Goal: Communication & Community: Share content

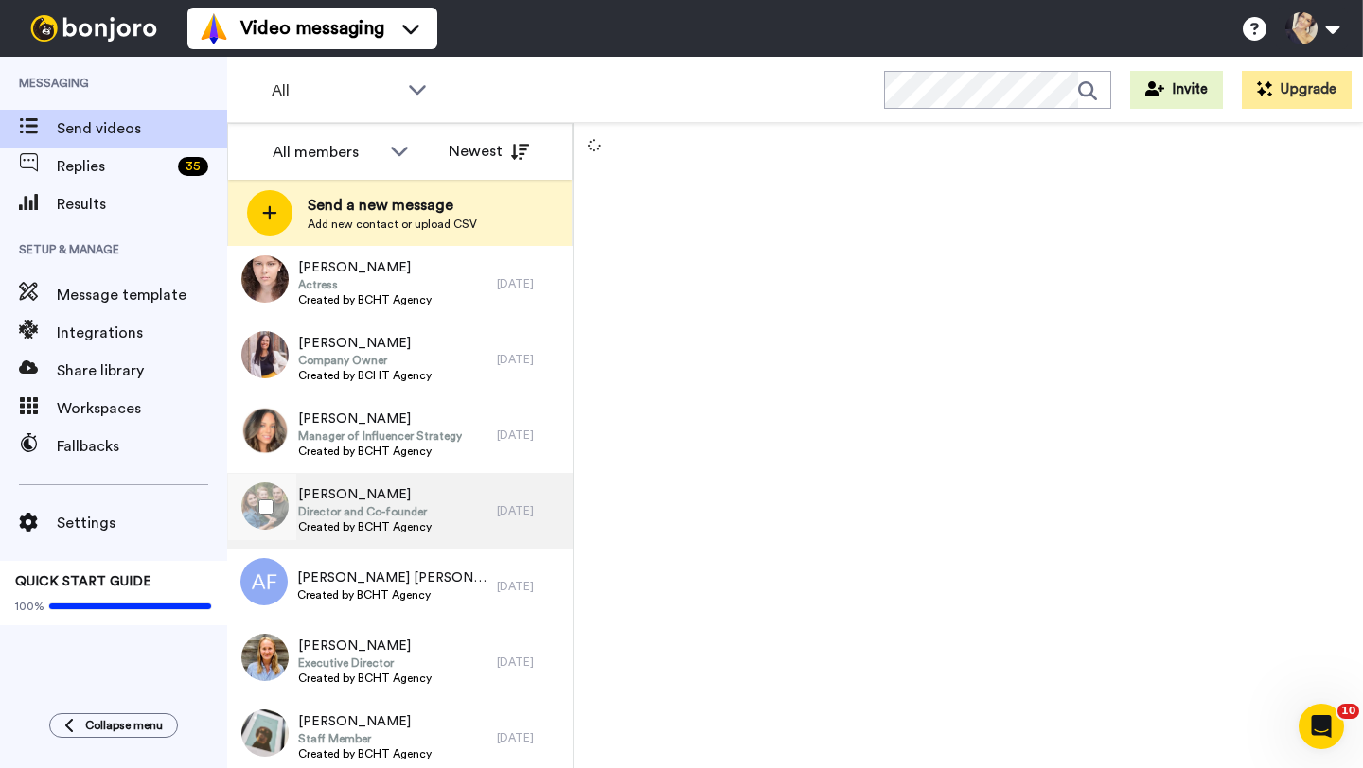
scroll to position [1465, 0]
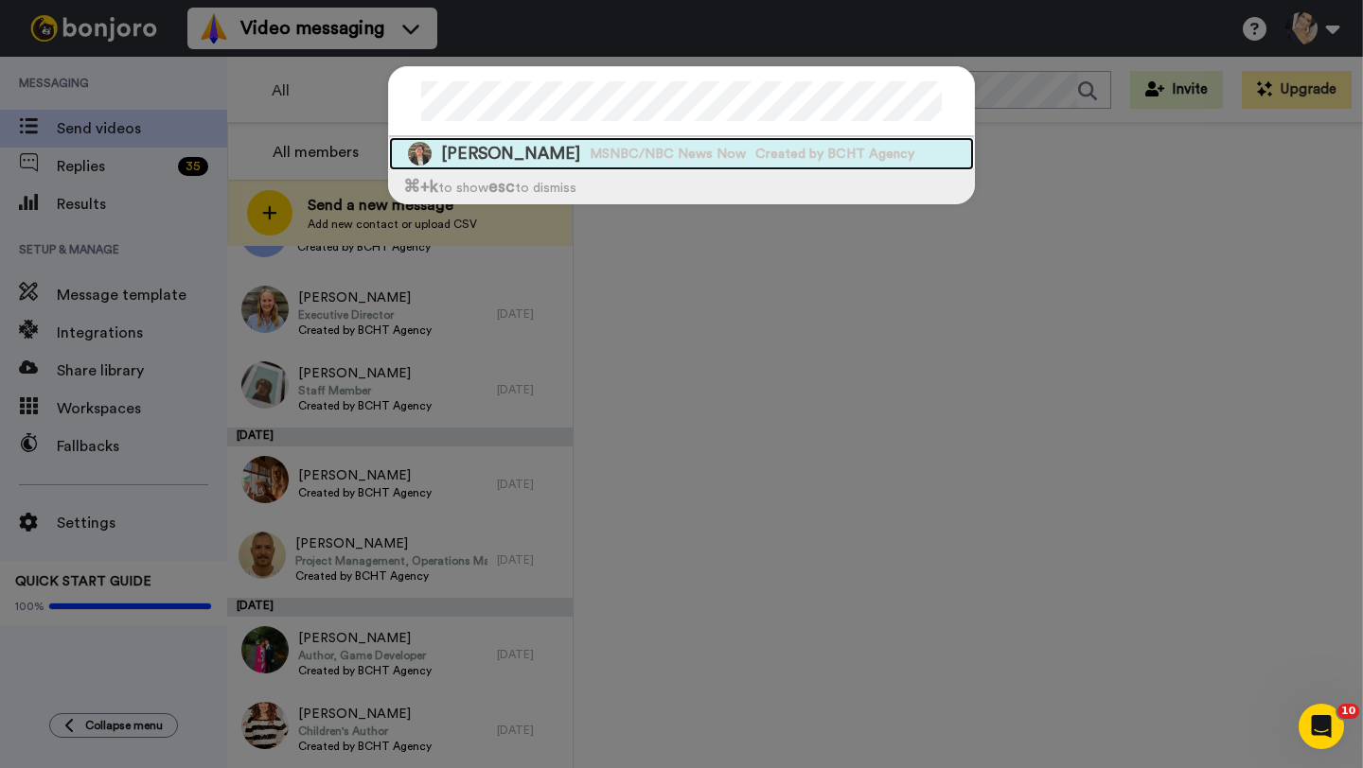
click at [514, 150] on span "Jodi Maloney" at bounding box center [510, 154] width 139 height 24
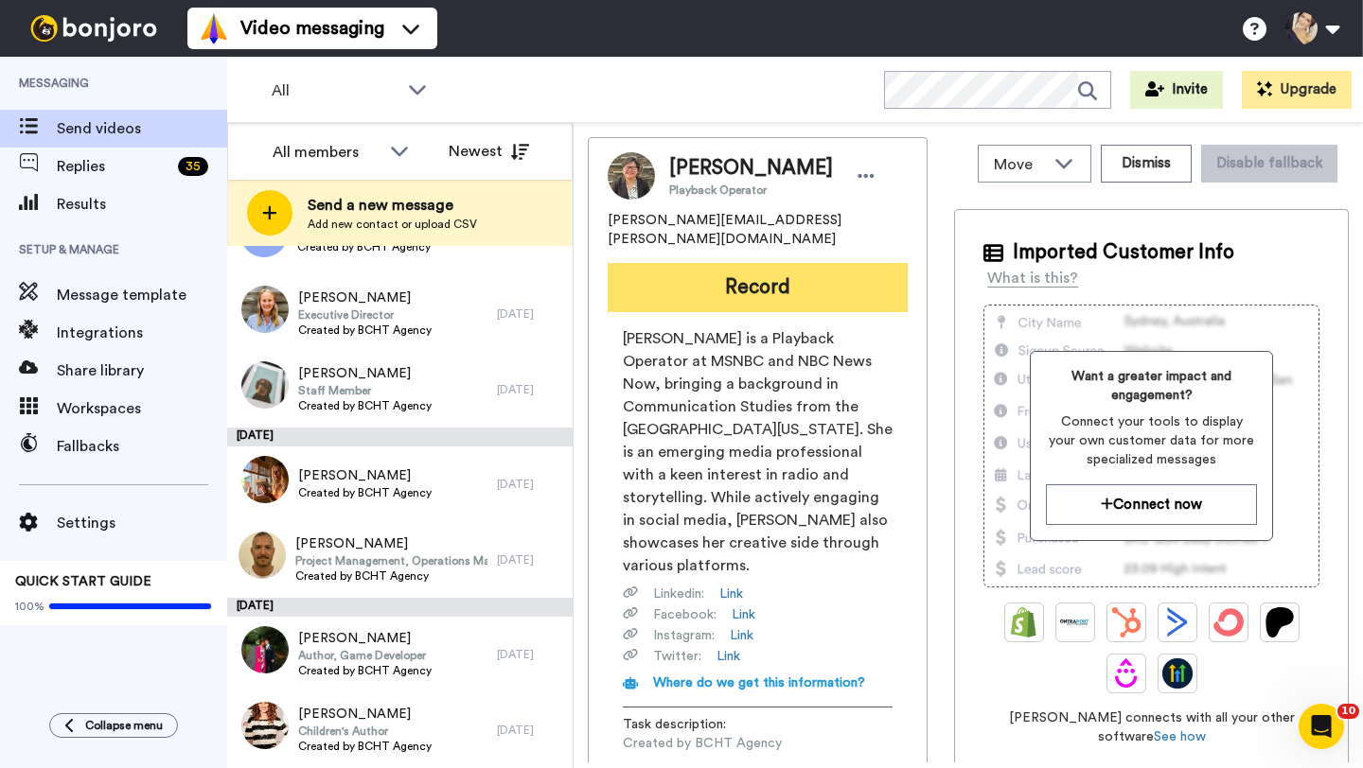
click at [784, 279] on button "Record" at bounding box center [757, 287] width 300 height 49
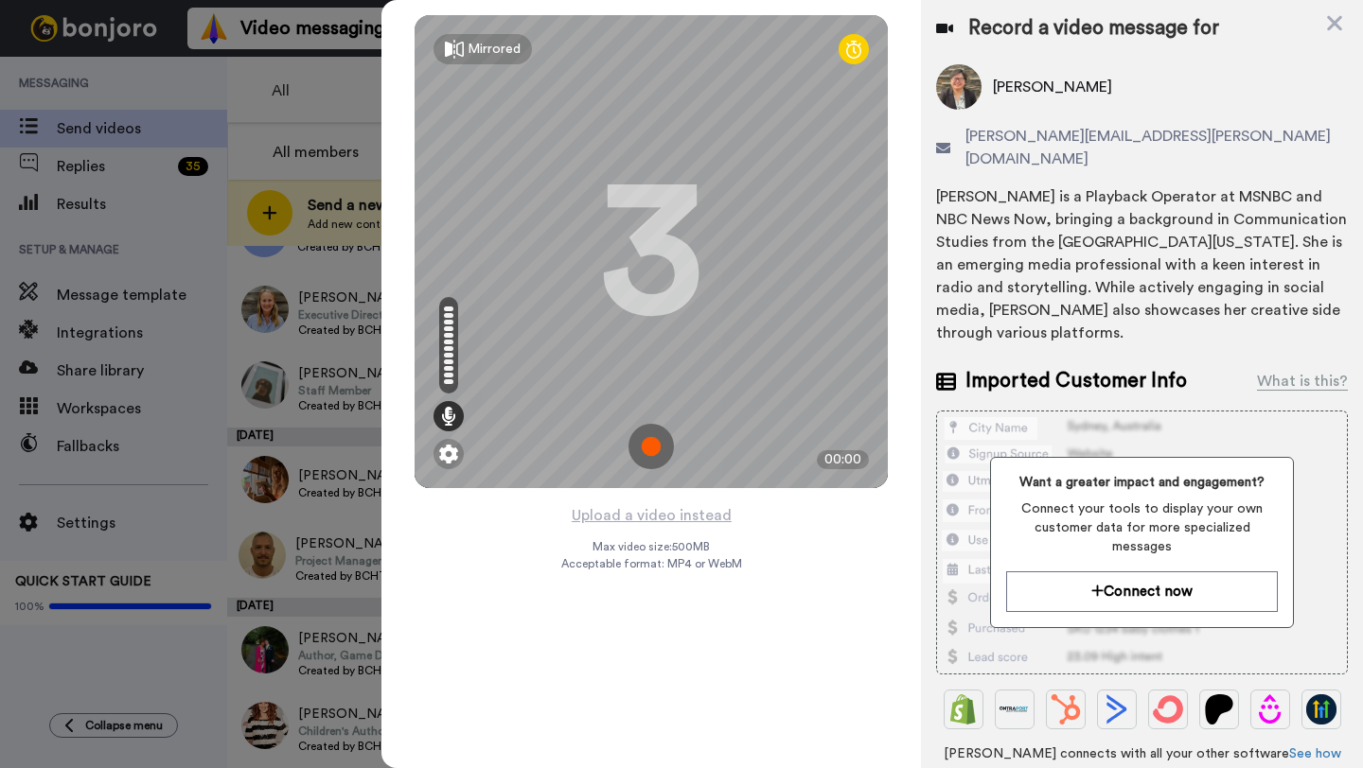
click at [655, 446] on img at bounding box center [650, 446] width 45 height 45
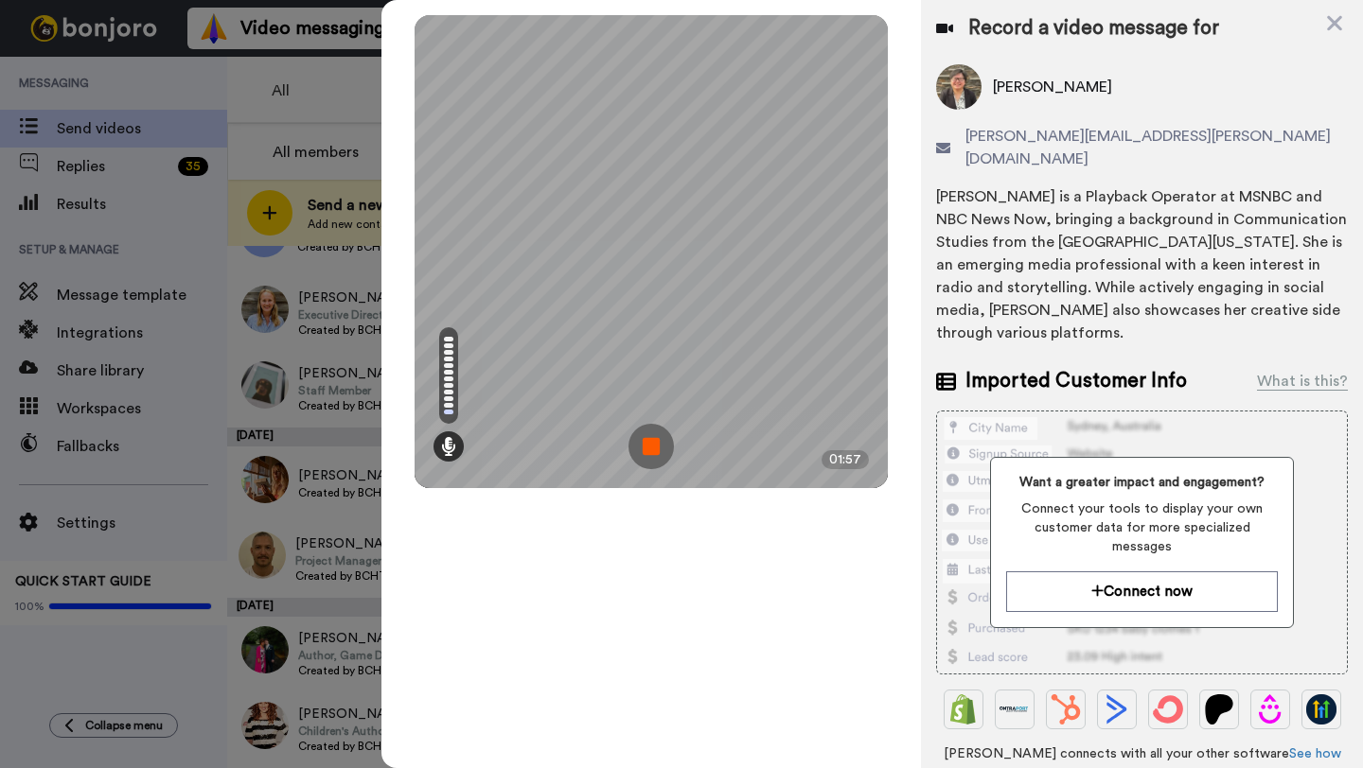
click at [654, 446] on img at bounding box center [650, 446] width 45 height 45
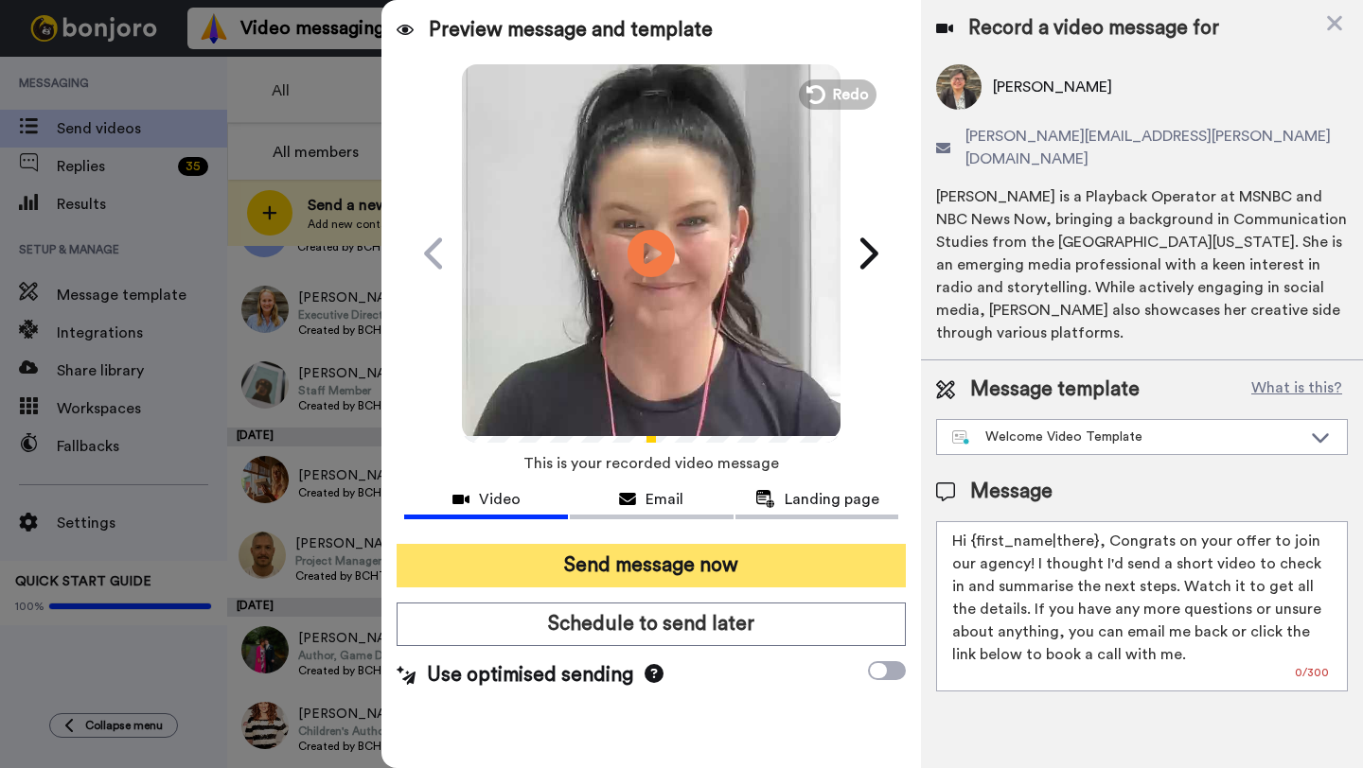
click at [653, 568] on button "Send message now" at bounding box center [650, 566] width 509 height 44
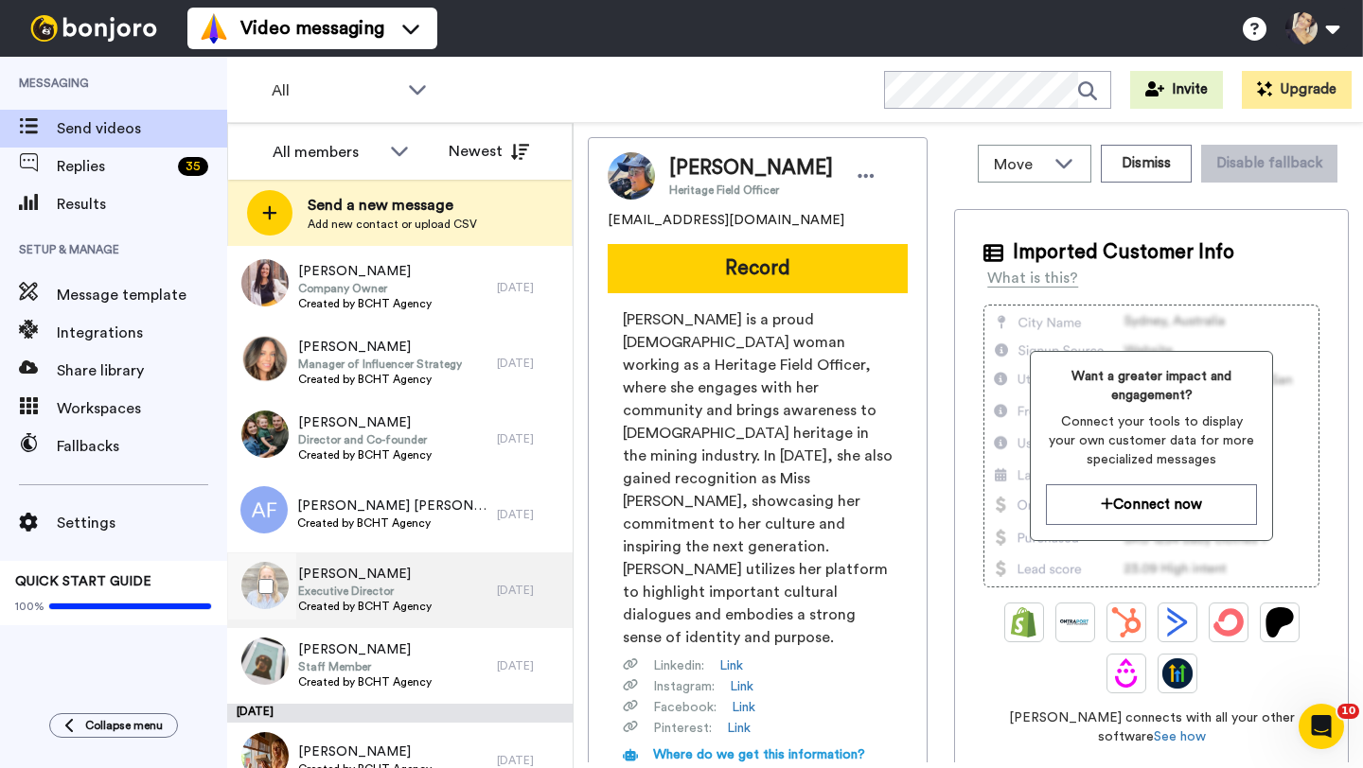
scroll to position [1389, 0]
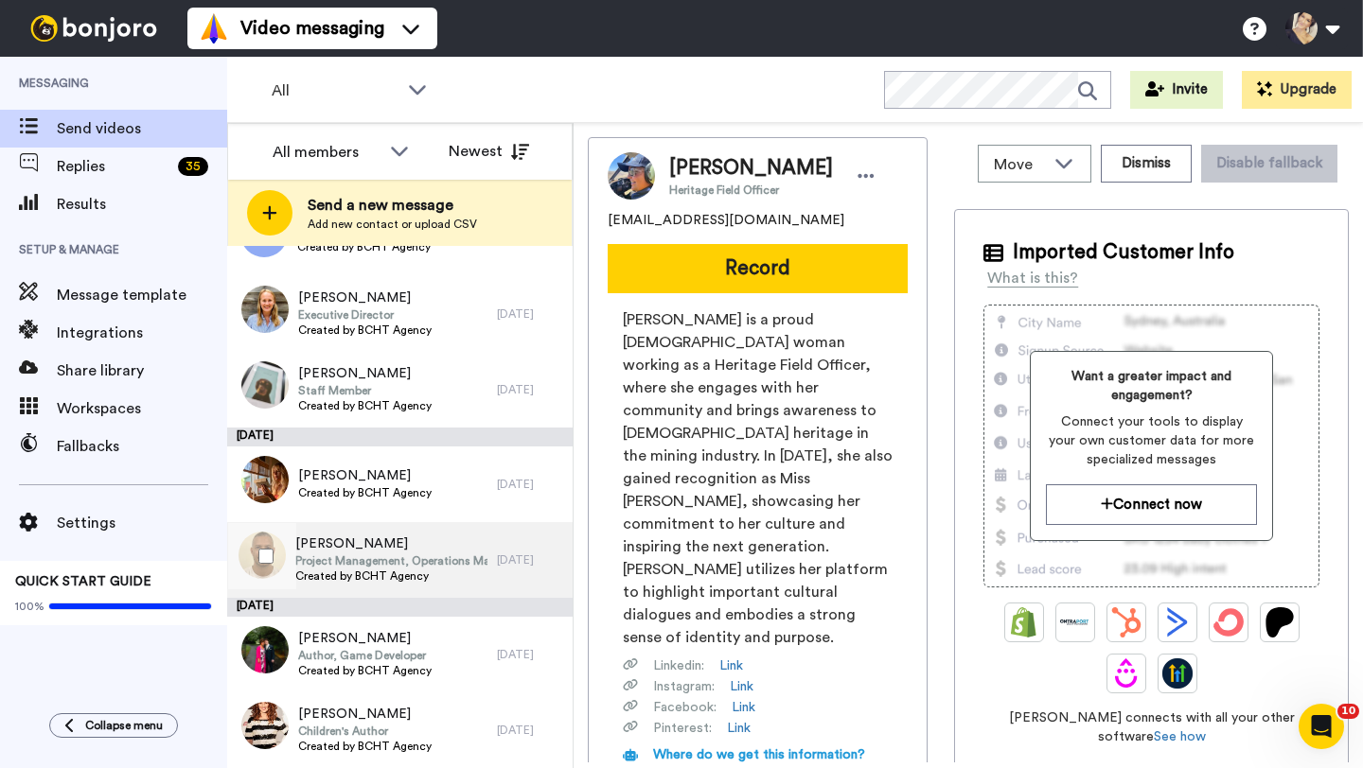
click at [382, 546] on span "[PERSON_NAME]" at bounding box center [391, 544] width 192 height 19
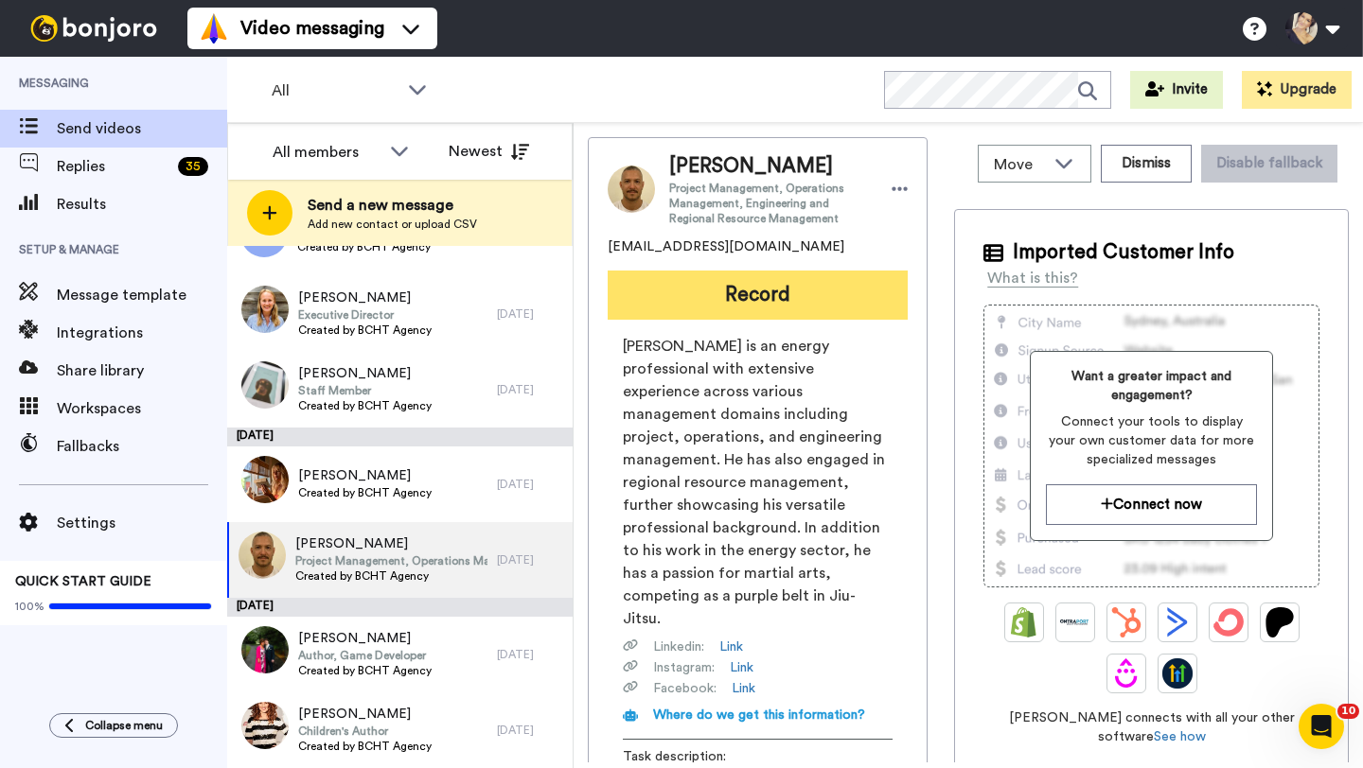
click at [696, 288] on button "Record" at bounding box center [757, 295] width 300 height 49
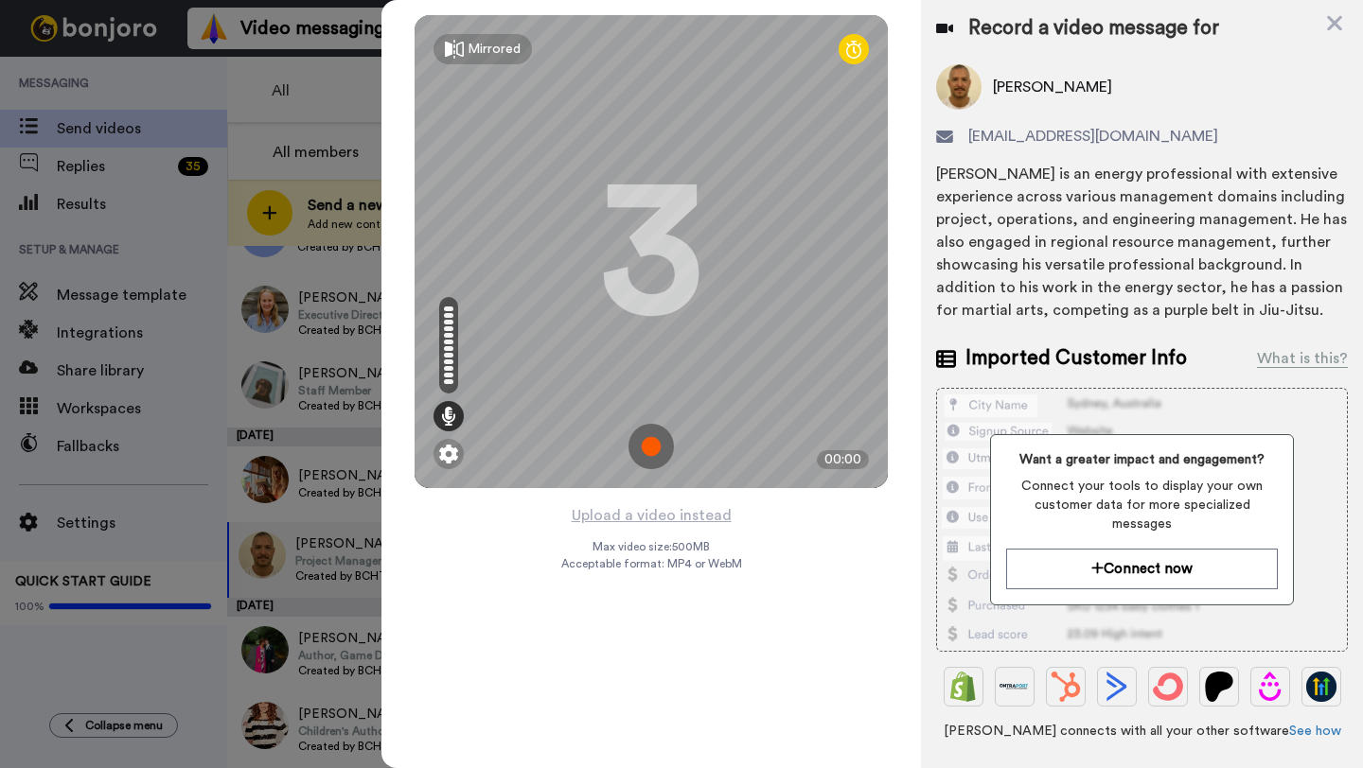
click at [653, 449] on img at bounding box center [650, 446] width 45 height 45
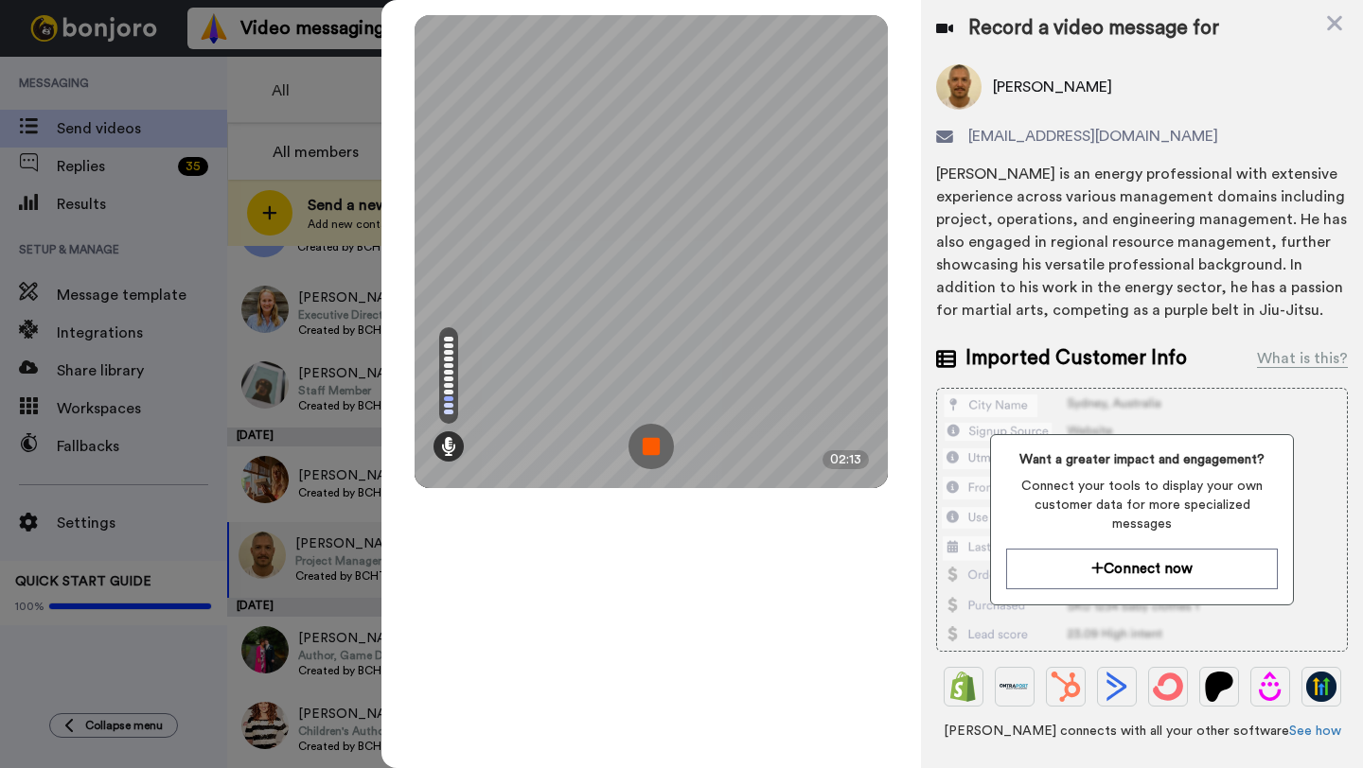
click at [652, 447] on img at bounding box center [650, 446] width 45 height 45
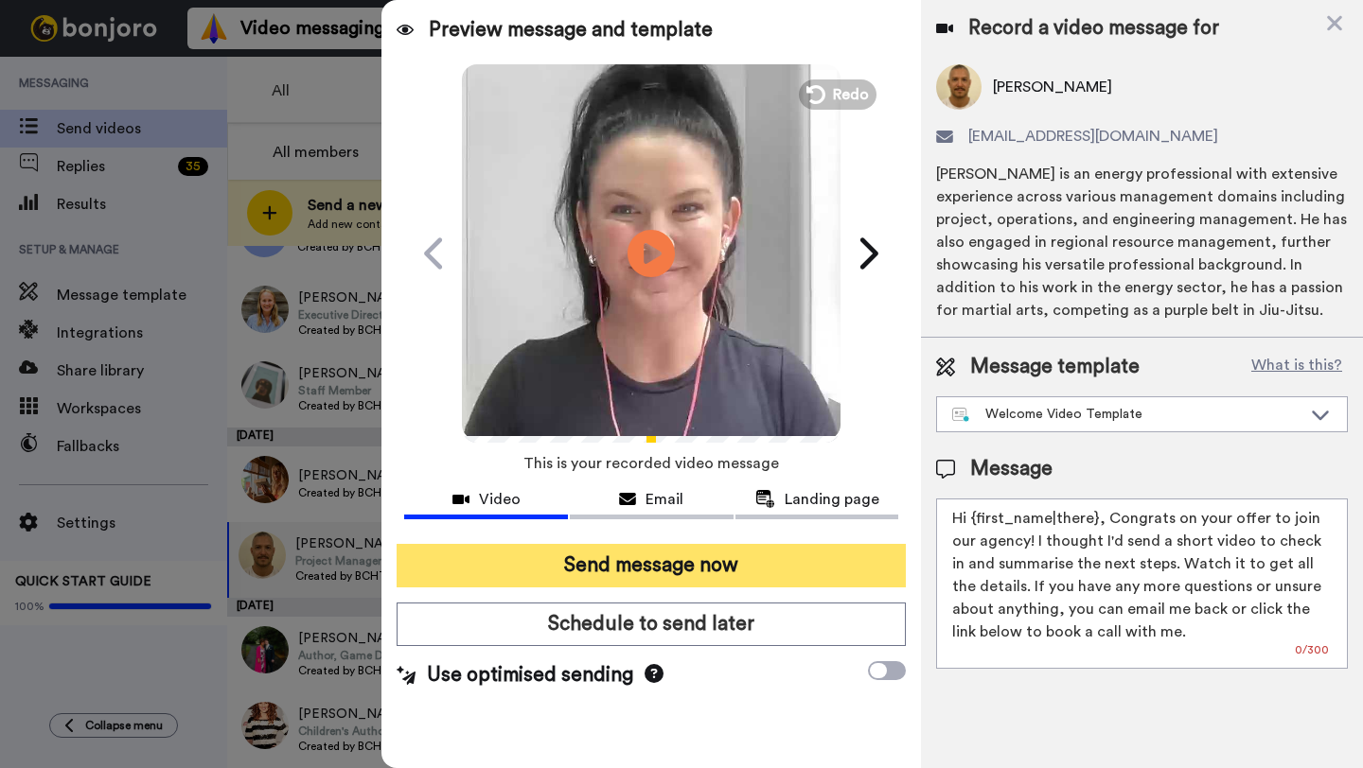
click at [705, 562] on button "Send message now" at bounding box center [650, 566] width 509 height 44
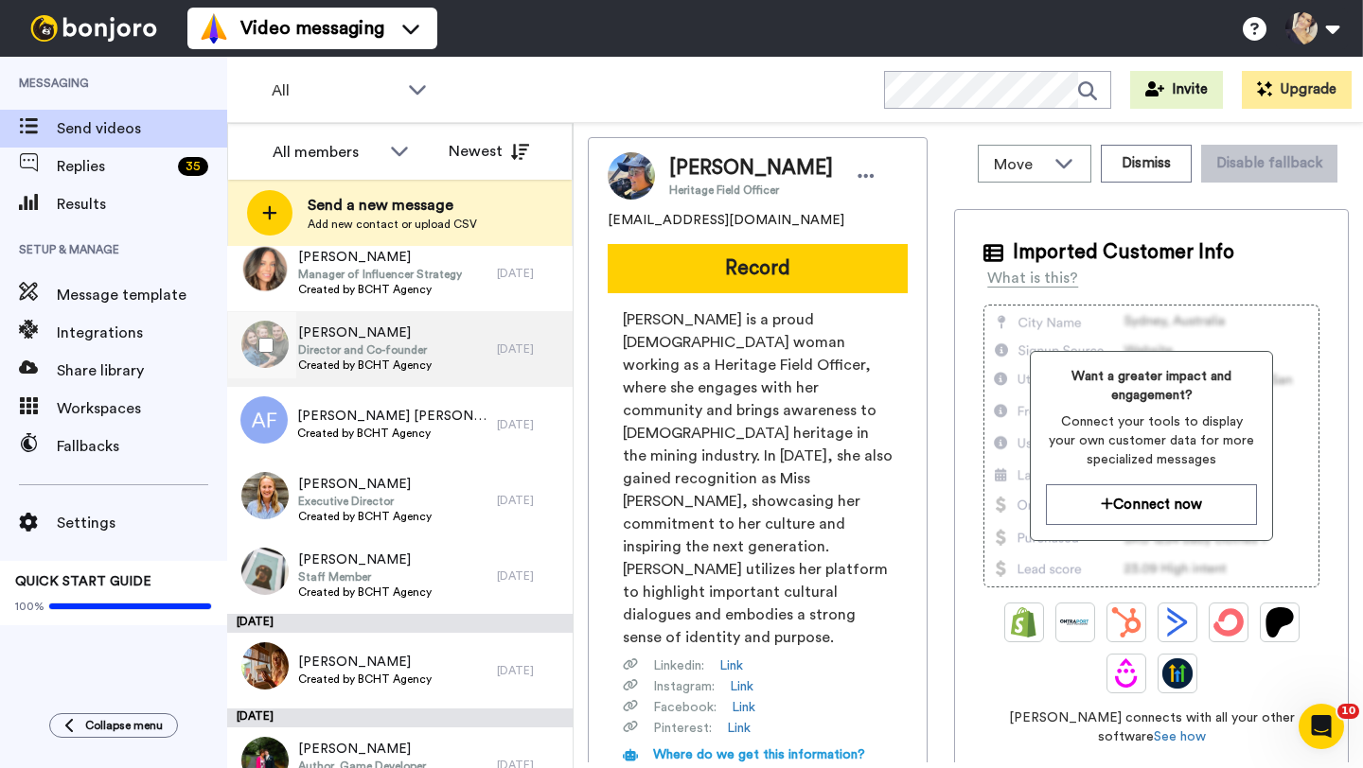
scroll to position [1313, 0]
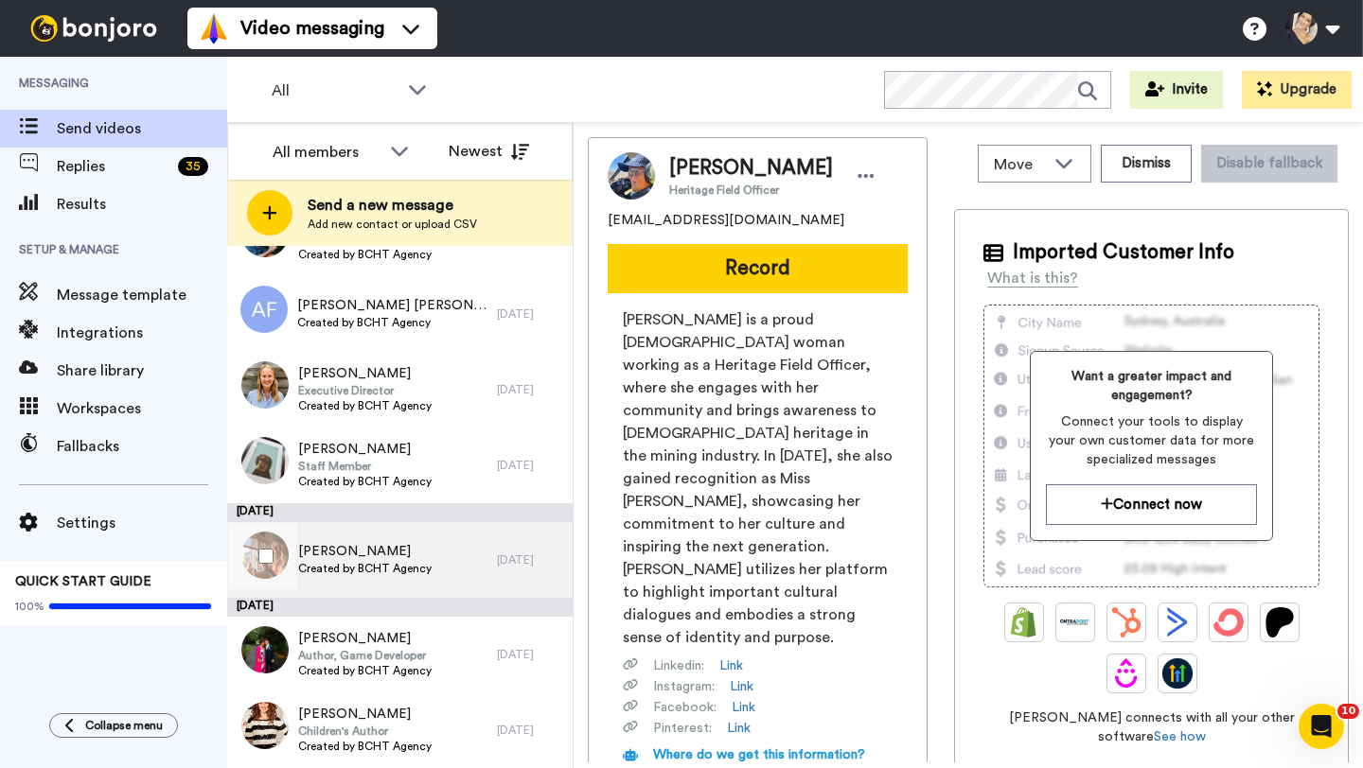
click at [355, 572] on span "Created by BCHT Agency" at bounding box center [364, 568] width 133 height 15
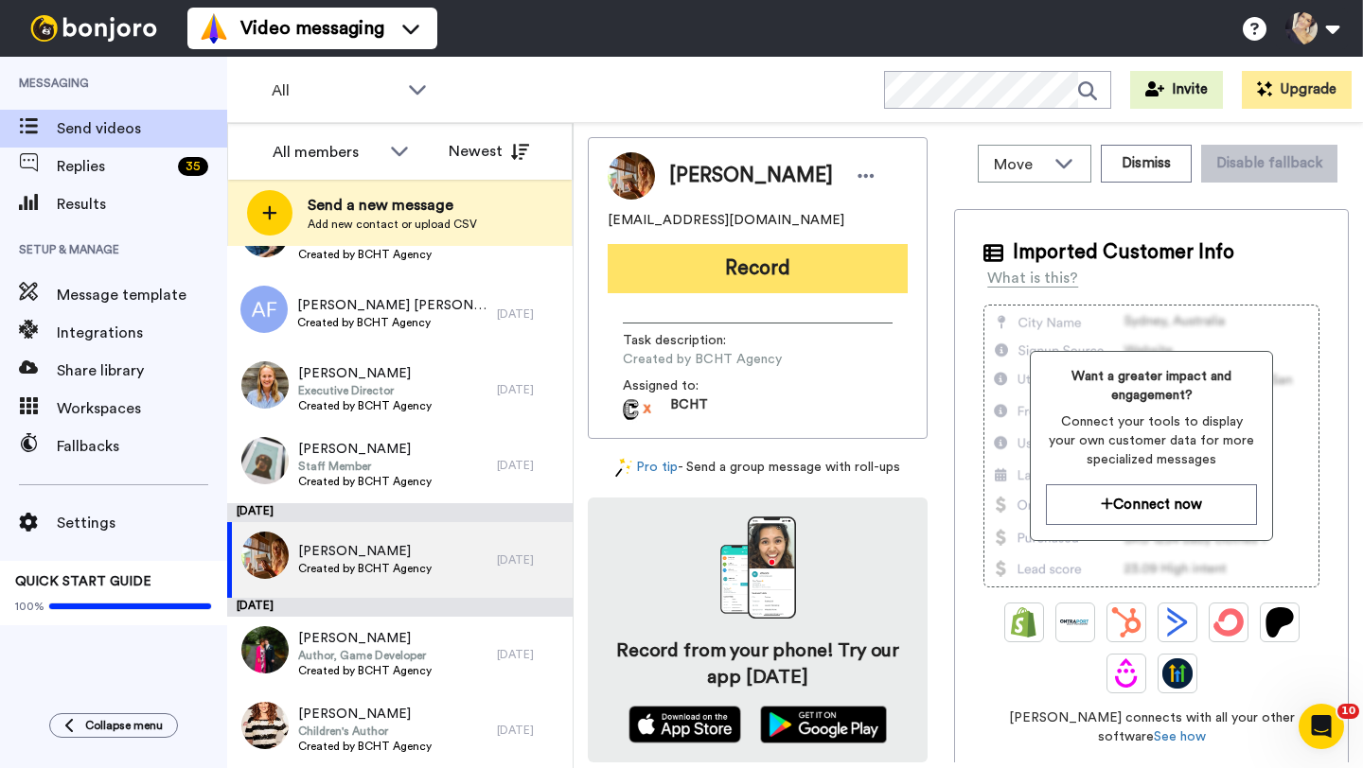
click at [703, 270] on button "Record" at bounding box center [757, 268] width 300 height 49
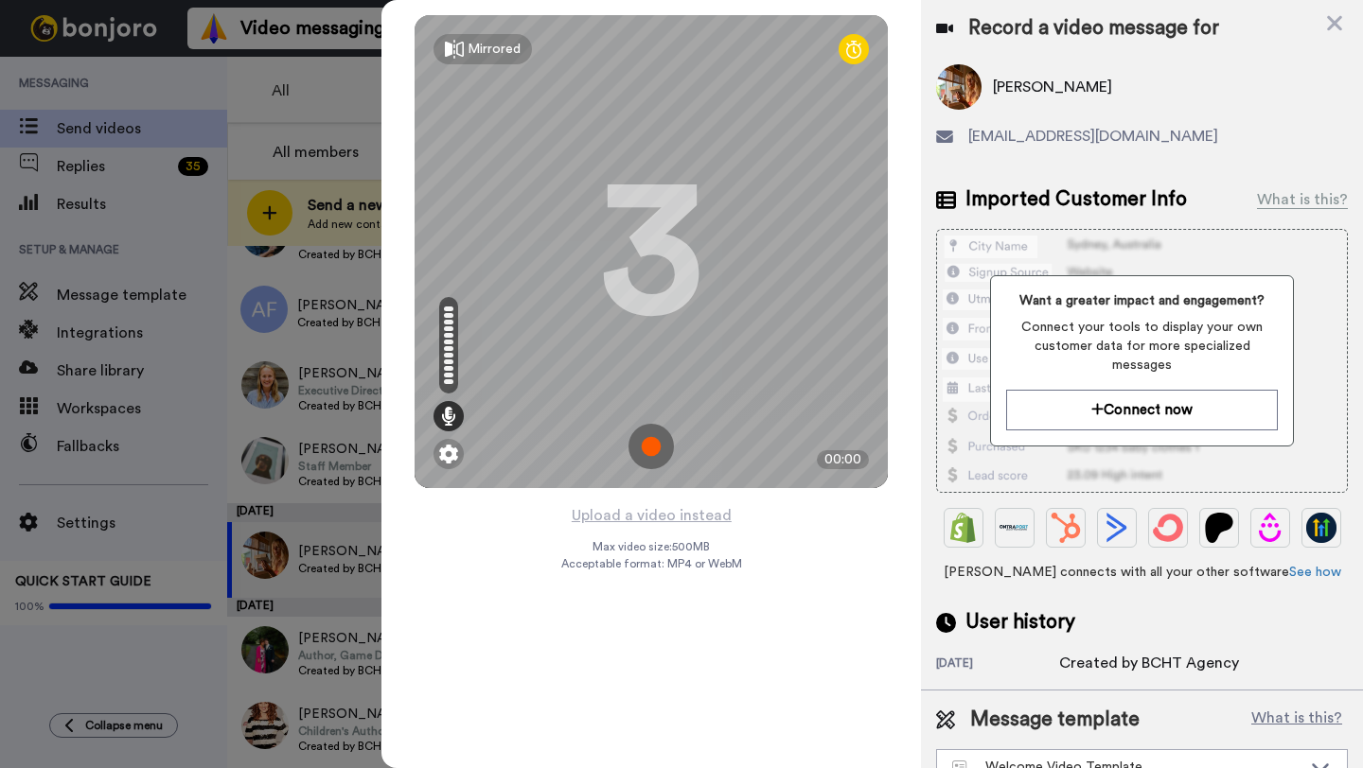
click at [651, 448] on img at bounding box center [650, 446] width 45 height 45
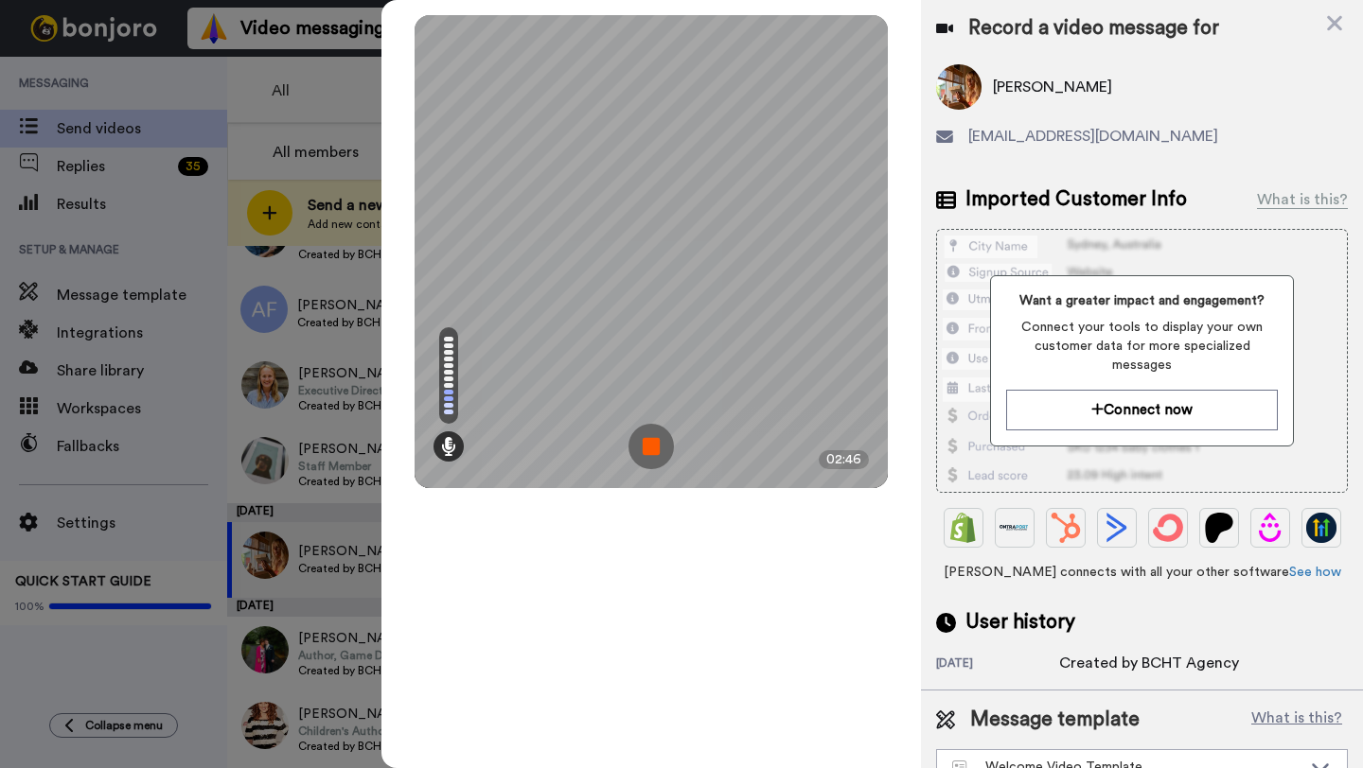
click at [652, 448] on img at bounding box center [650, 446] width 45 height 45
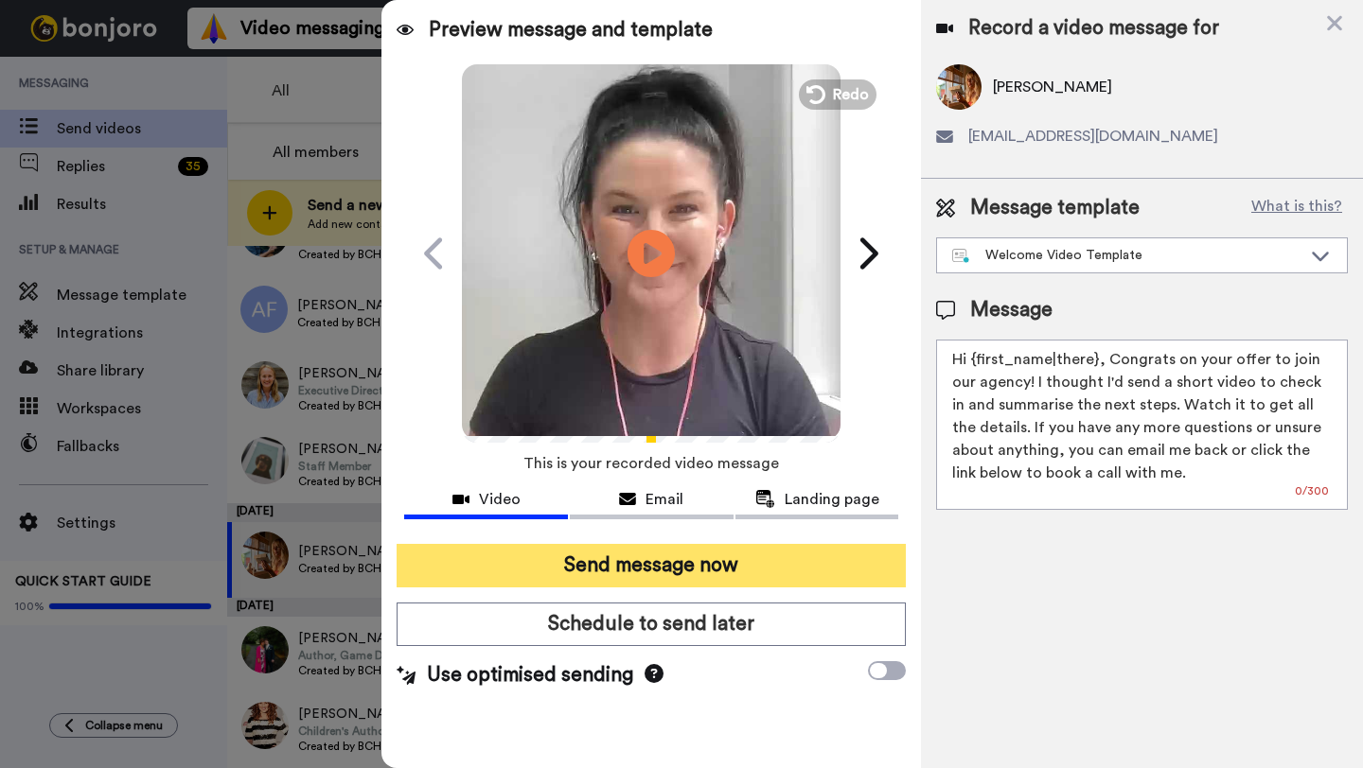
click at [654, 561] on button "Send message now" at bounding box center [650, 566] width 509 height 44
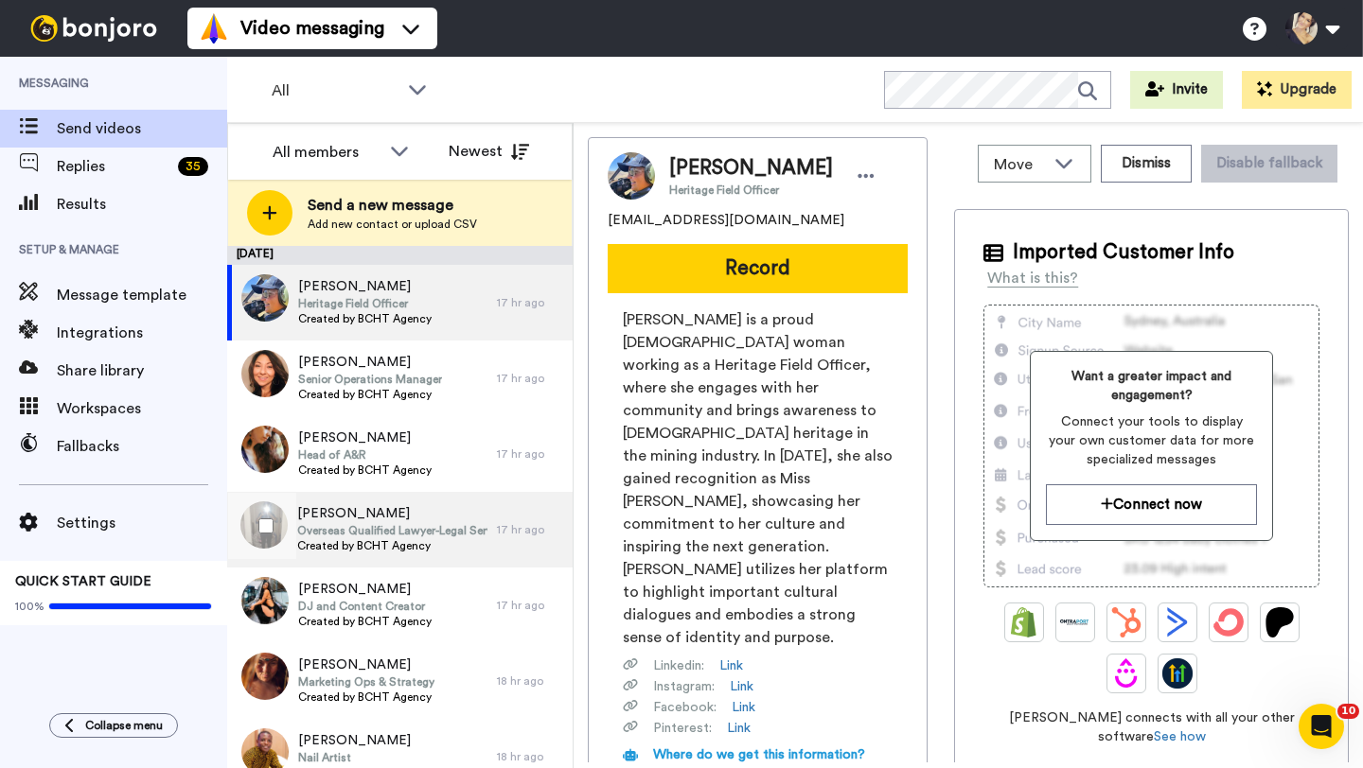
click at [330, 520] on span "Nazli Bicakci" at bounding box center [392, 513] width 190 height 19
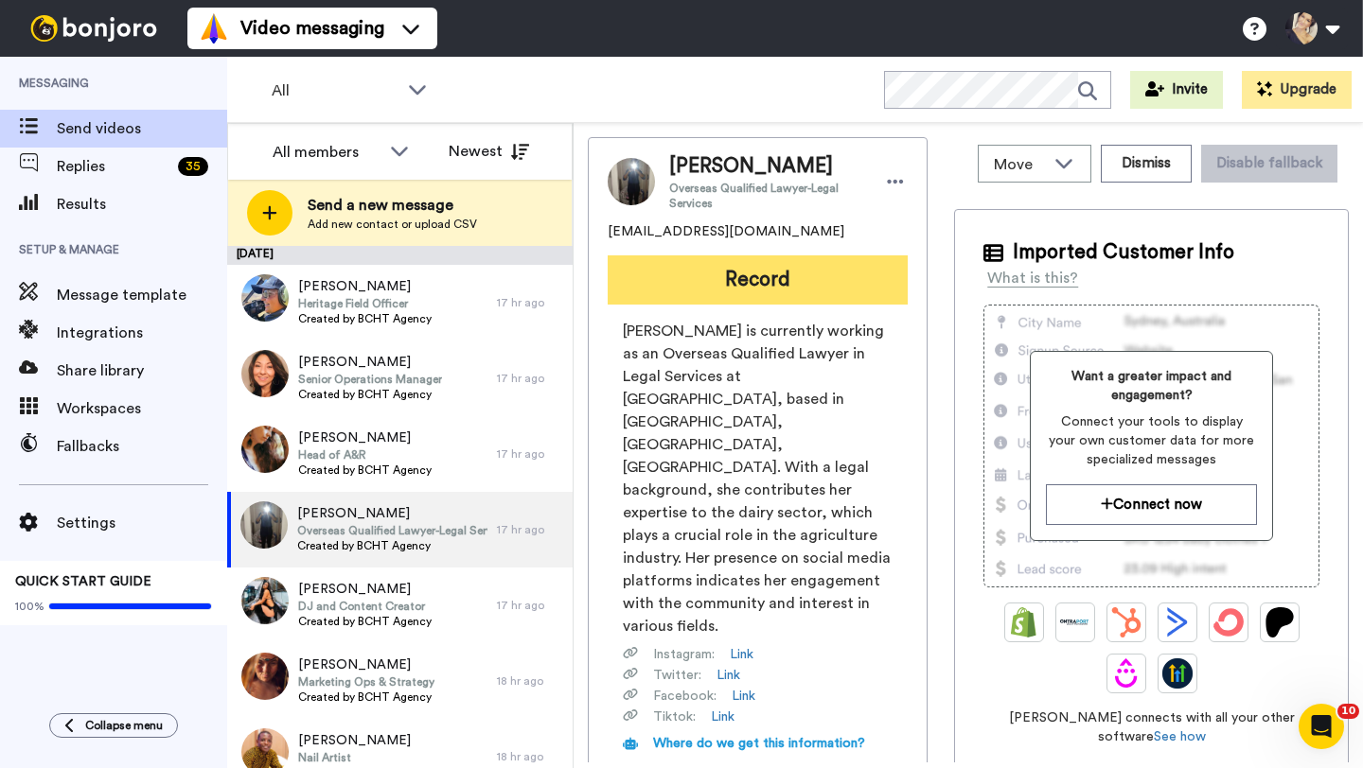
click at [701, 279] on button "Record" at bounding box center [757, 279] width 300 height 49
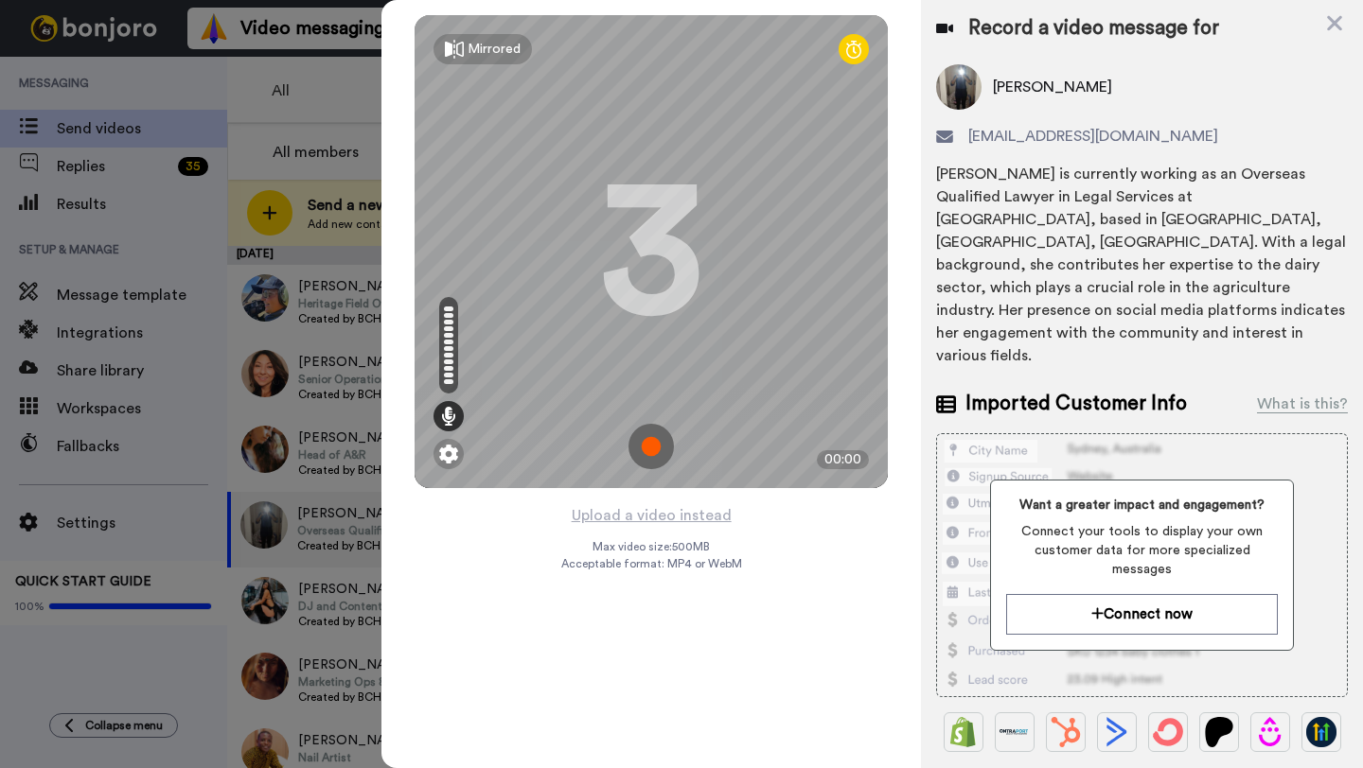
click at [653, 441] on img at bounding box center [650, 446] width 45 height 45
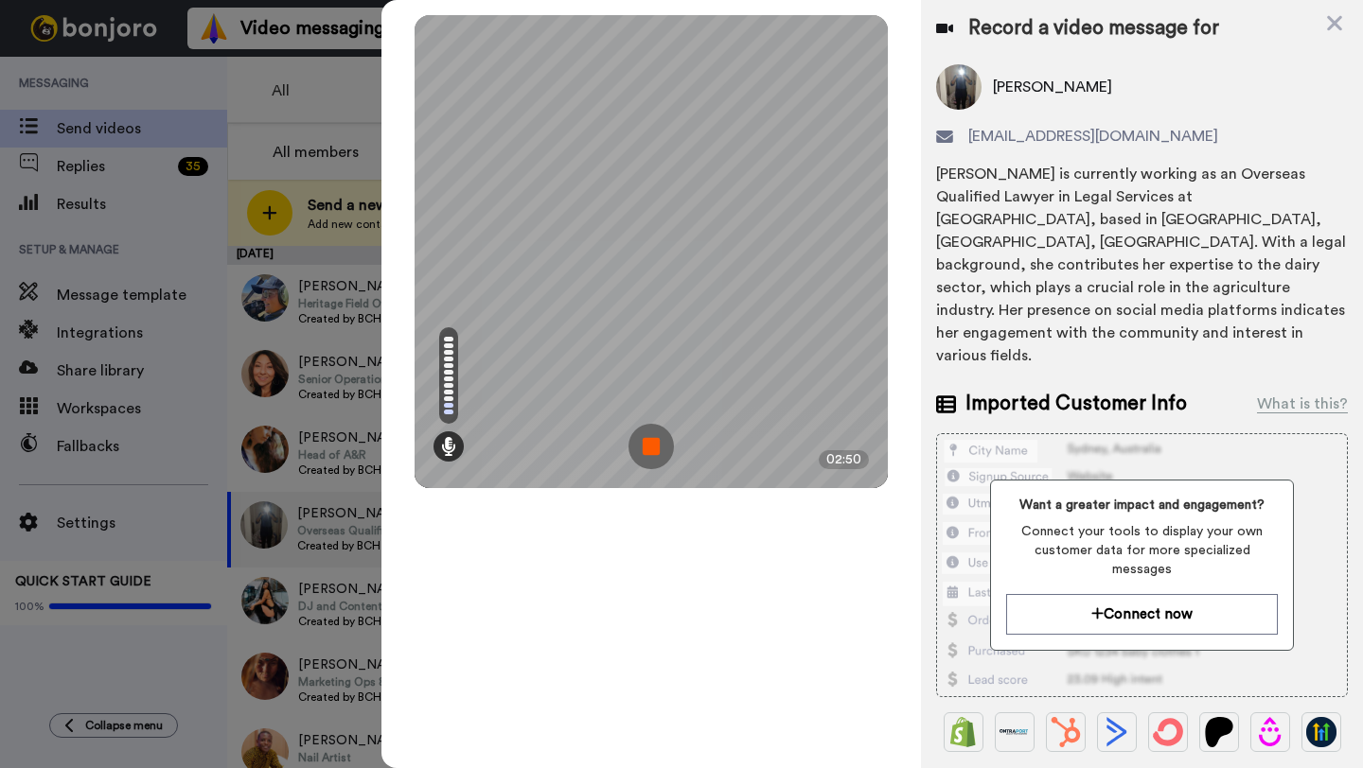
click at [645, 445] on img at bounding box center [650, 446] width 45 height 45
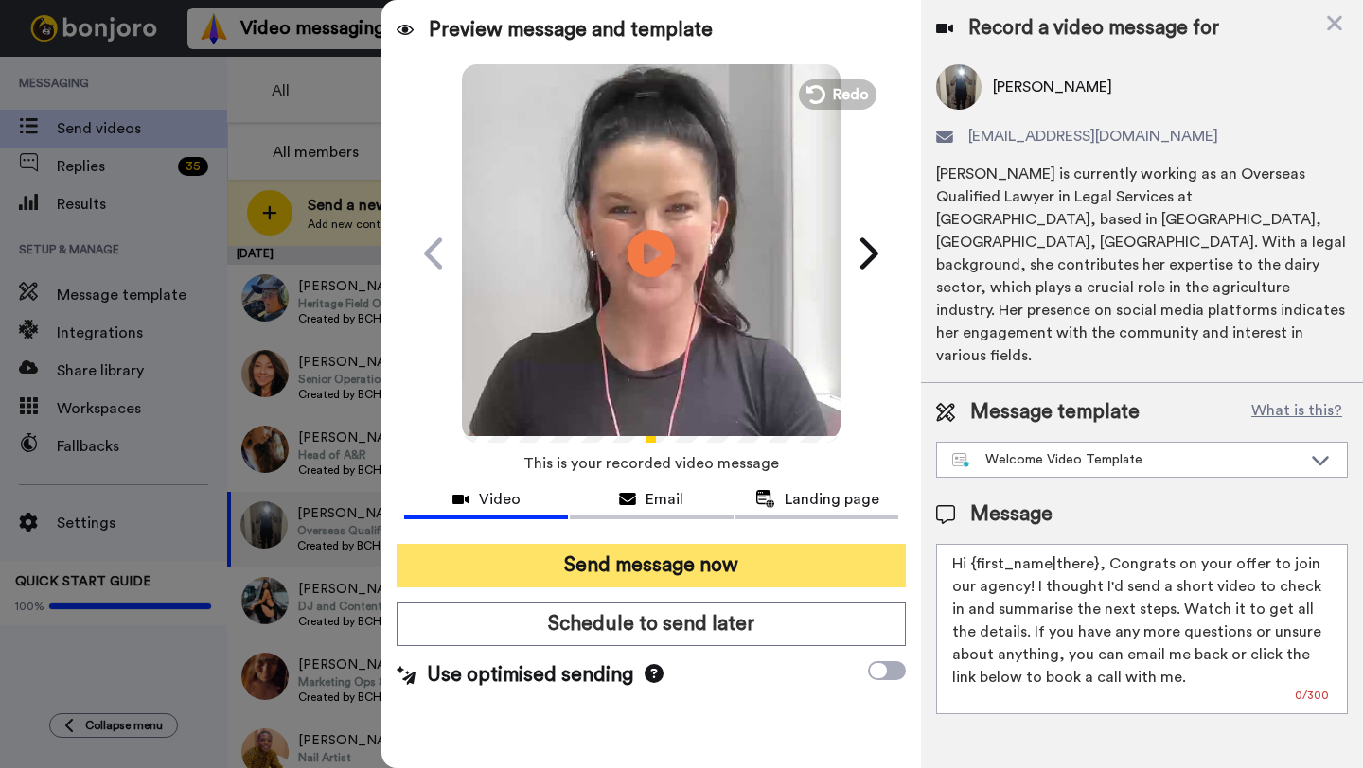
click at [647, 566] on button "Send message now" at bounding box center [650, 566] width 509 height 44
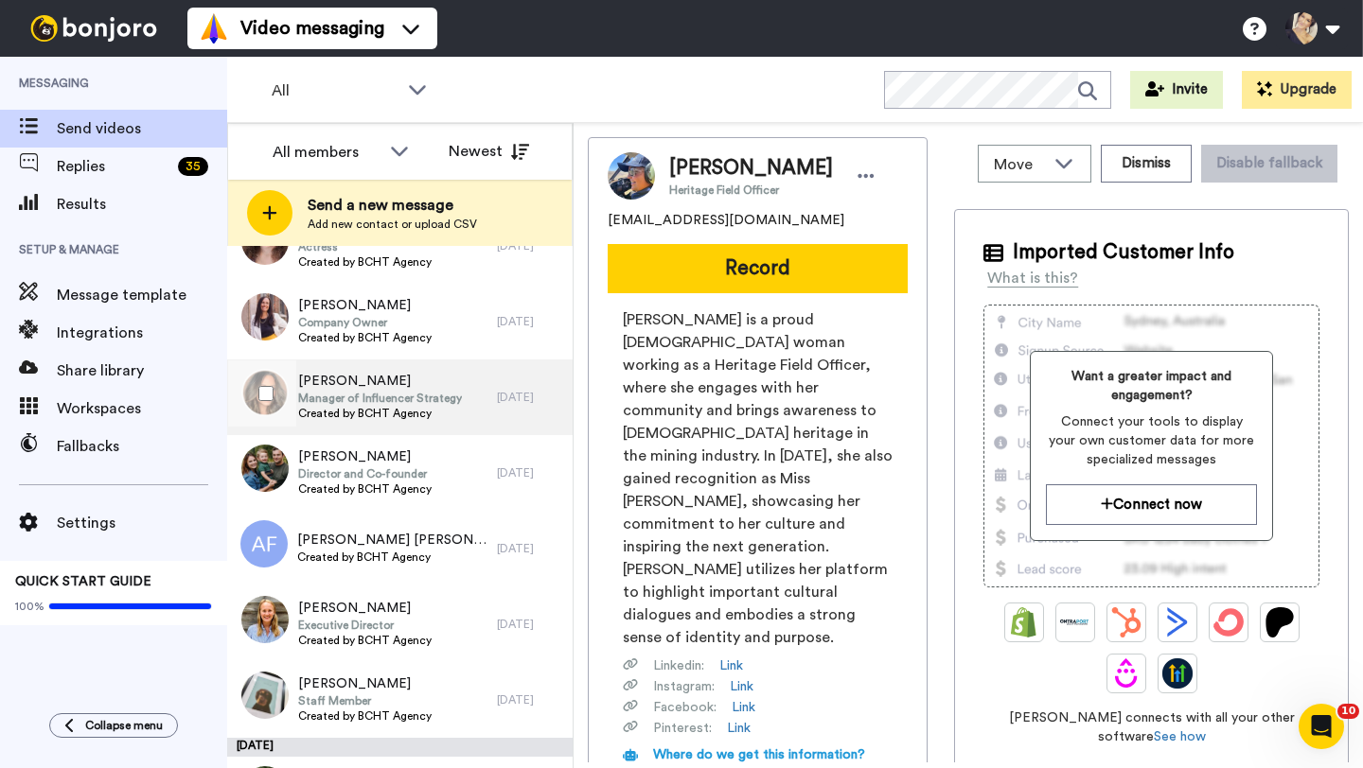
scroll to position [1021, 0]
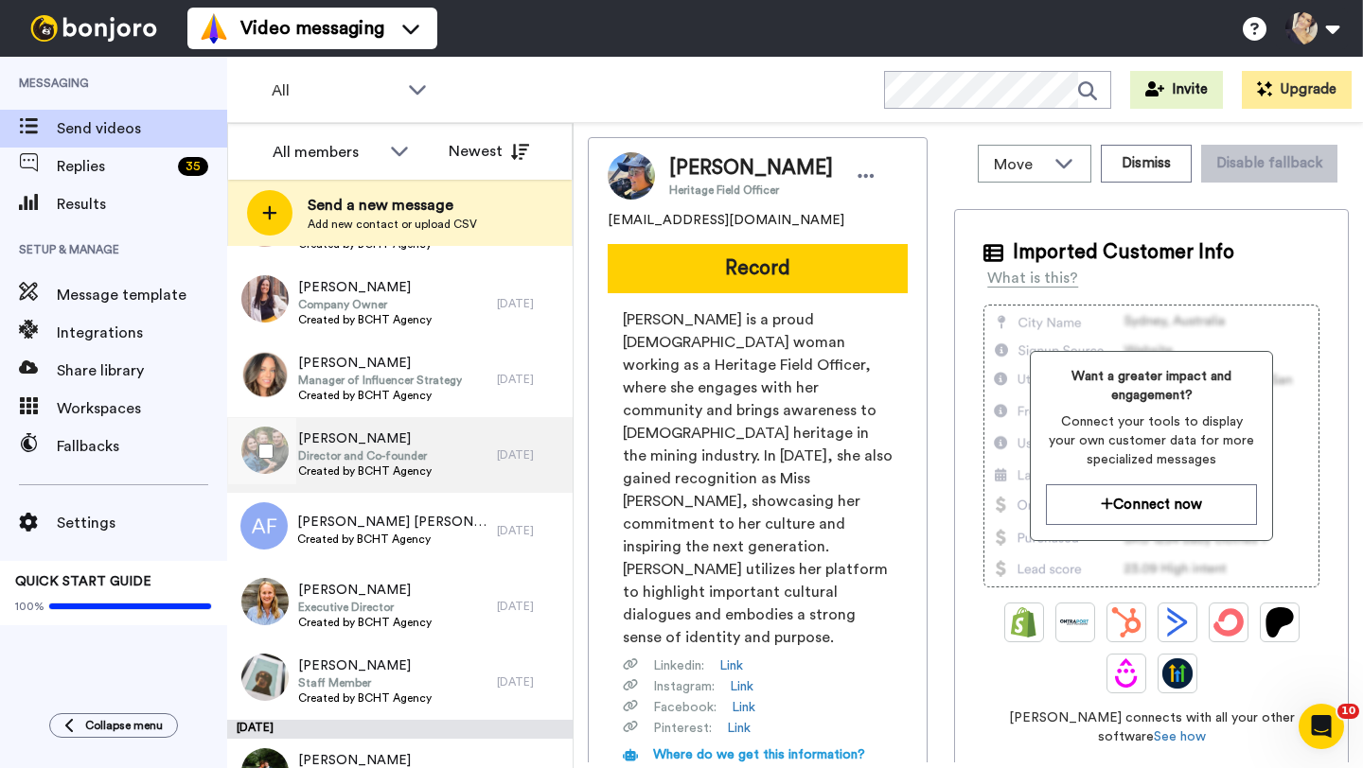
click at [343, 452] on span "Director and Co-founder" at bounding box center [364, 456] width 133 height 15
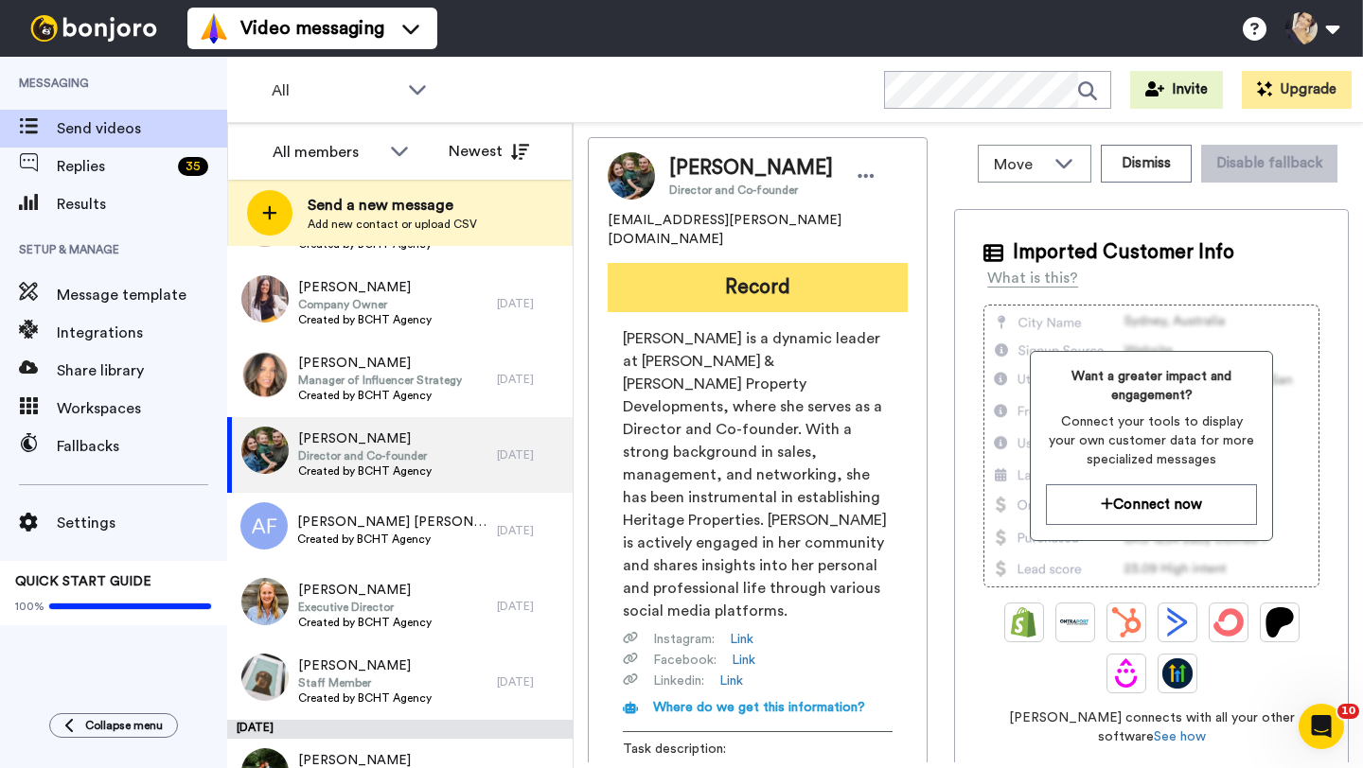
click at [732, 263] on button "Record" at bounding box center [757, 287] width 300 height 49
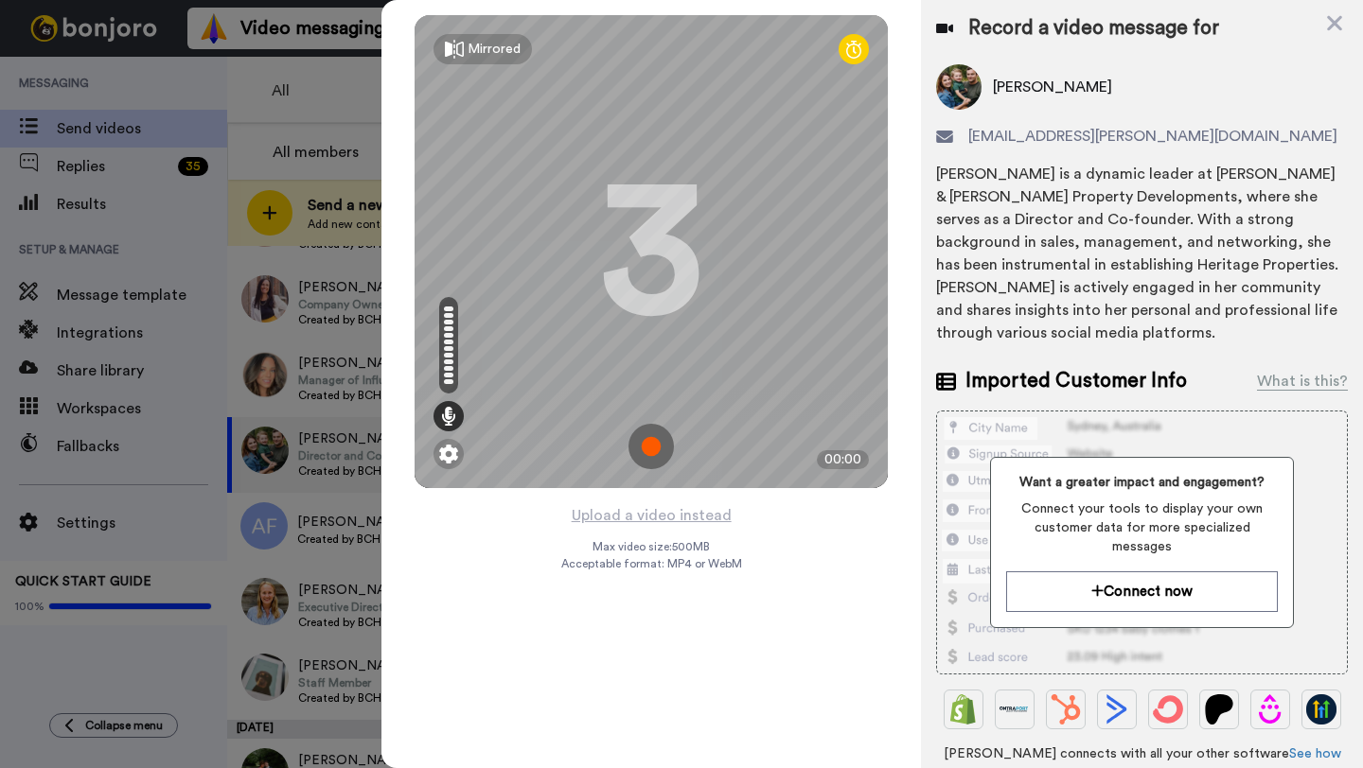
click at [647, 435] on img at bounding box center [650, 446] width 45 height 45
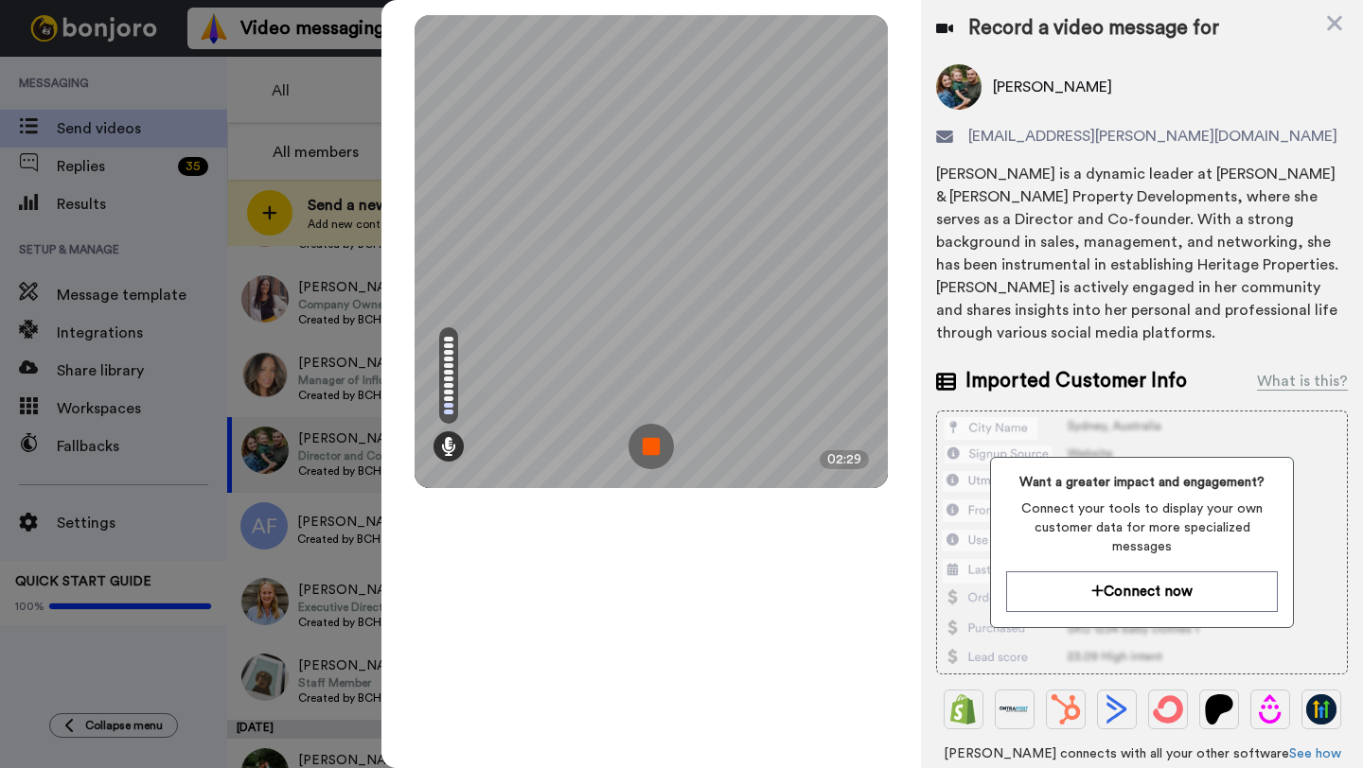
click at [655, 438] on img at bounding box center [650, 446] width 45 height 45
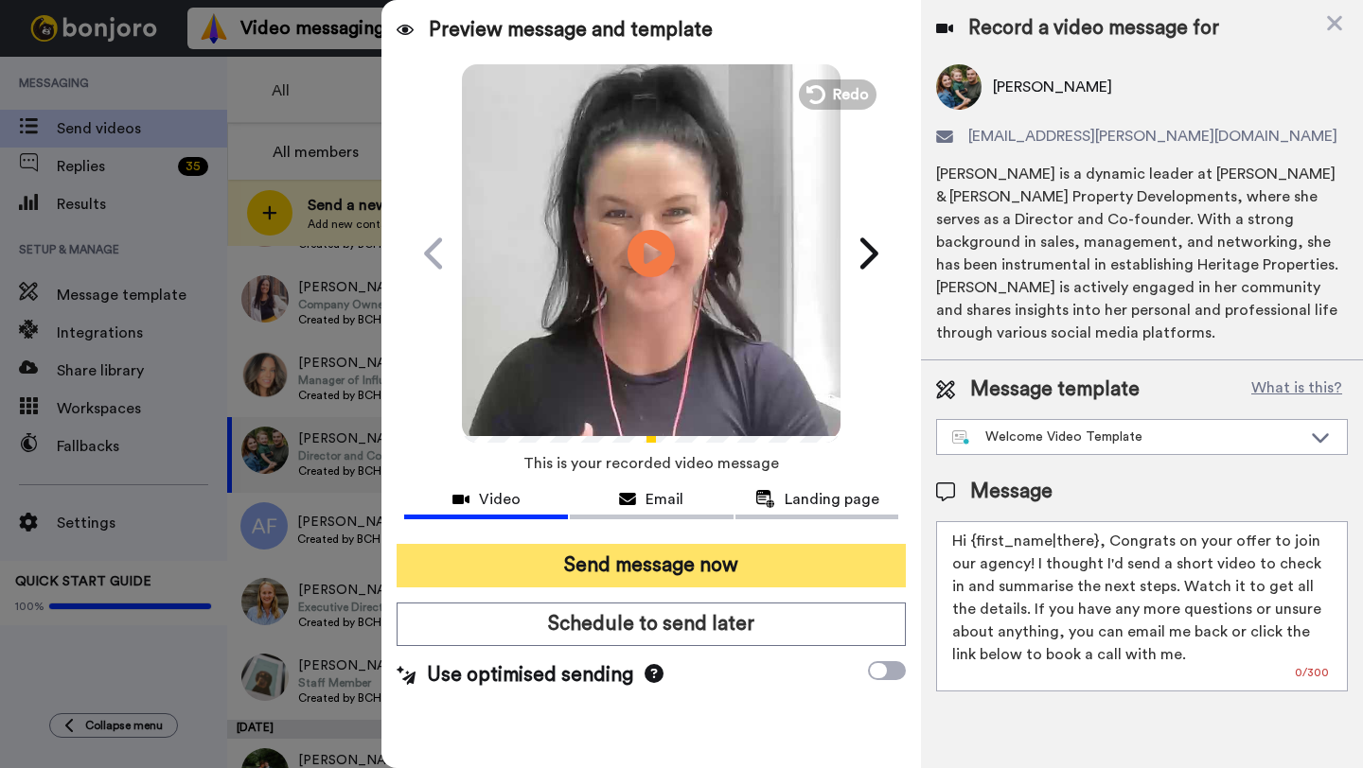
click at [631, 573] on button "Send message now" at bounding box center [650, 566] width 509 height 44
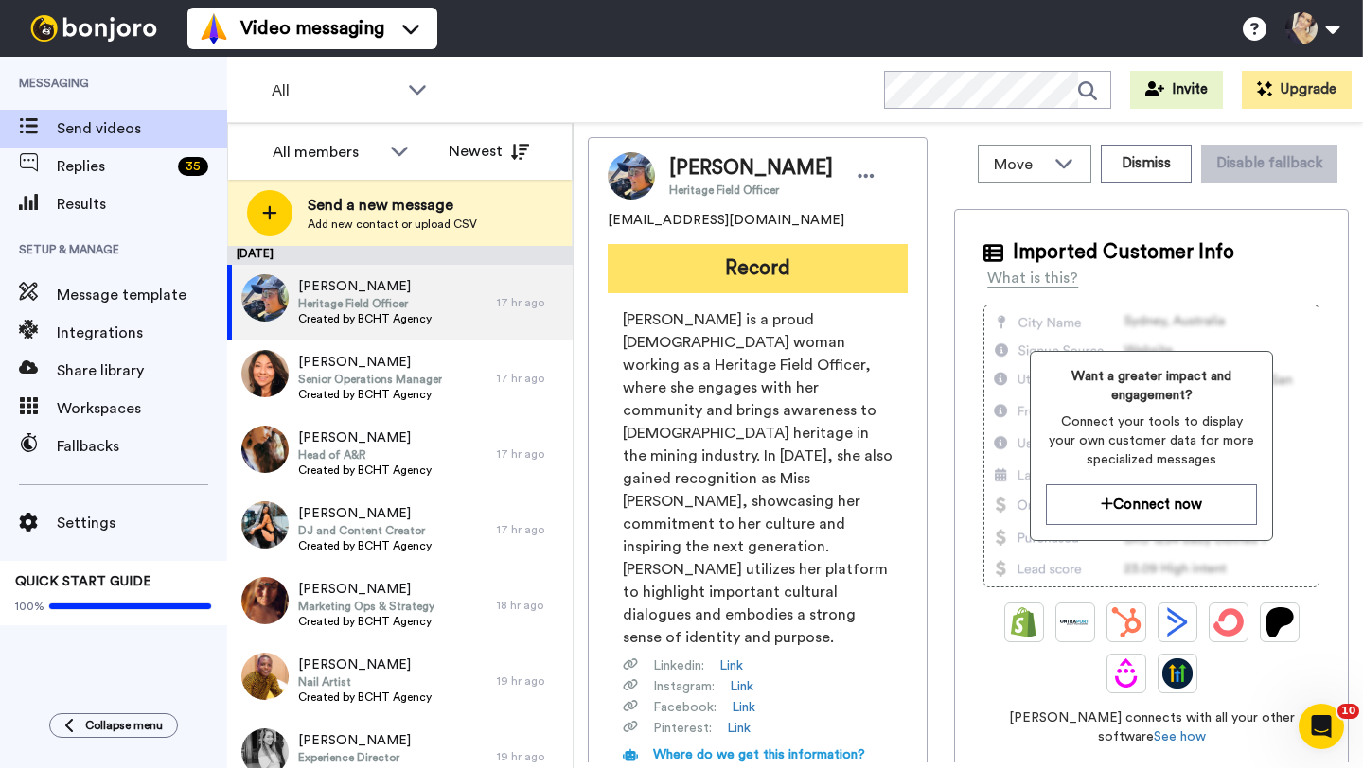
click at [707, 254] on button "Record" at bounding box center [757, 268] width 300 height 49
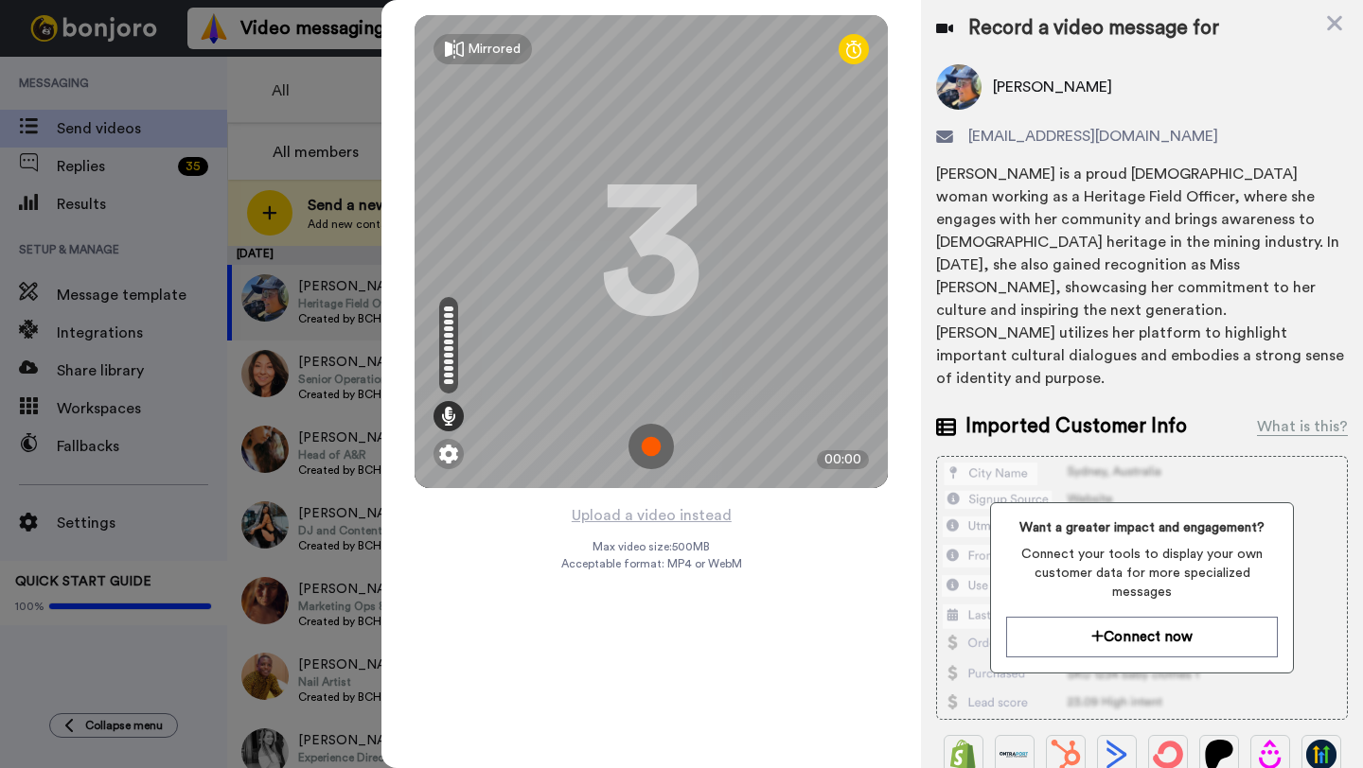
click at [654, 449] on img at bounding box center [650, 446] width 45 height 45
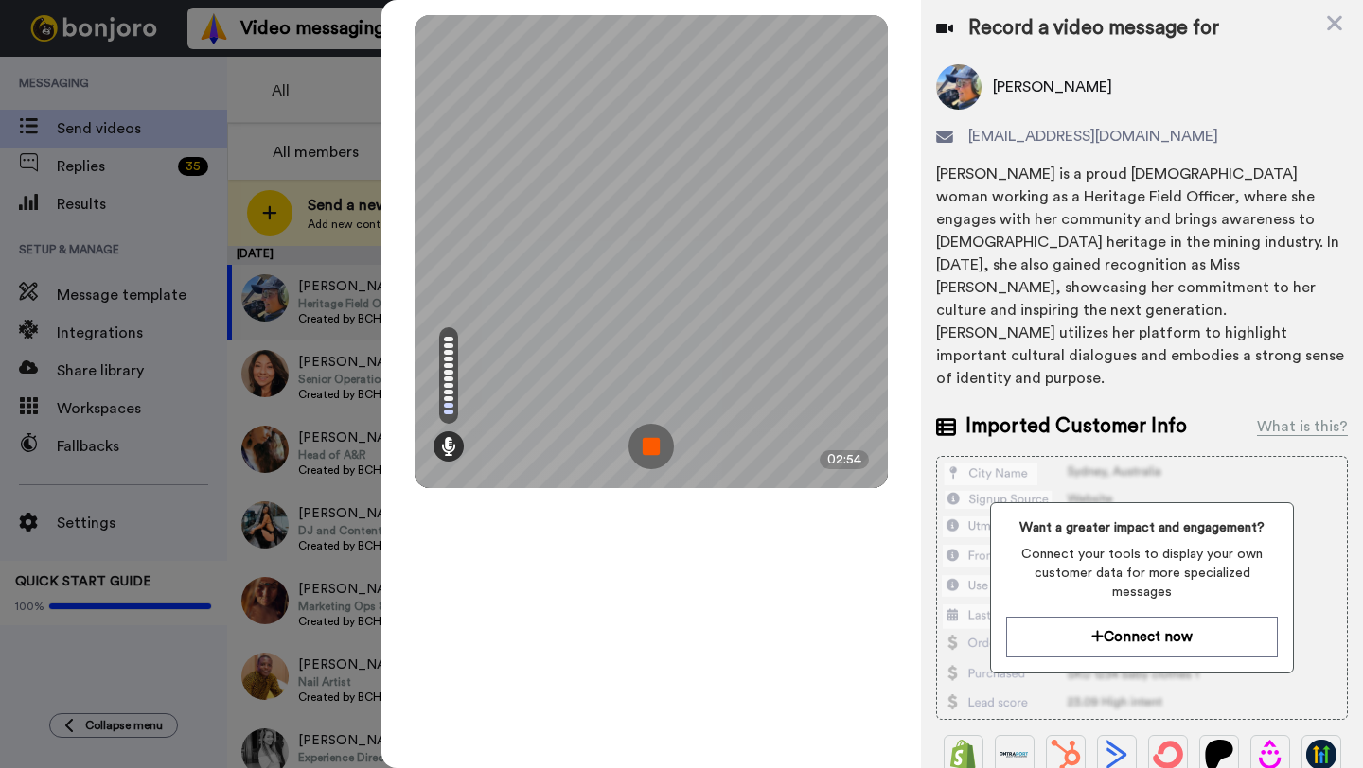
click at [649, 450] on img at bounding box center [650, 446] width 45 height 45
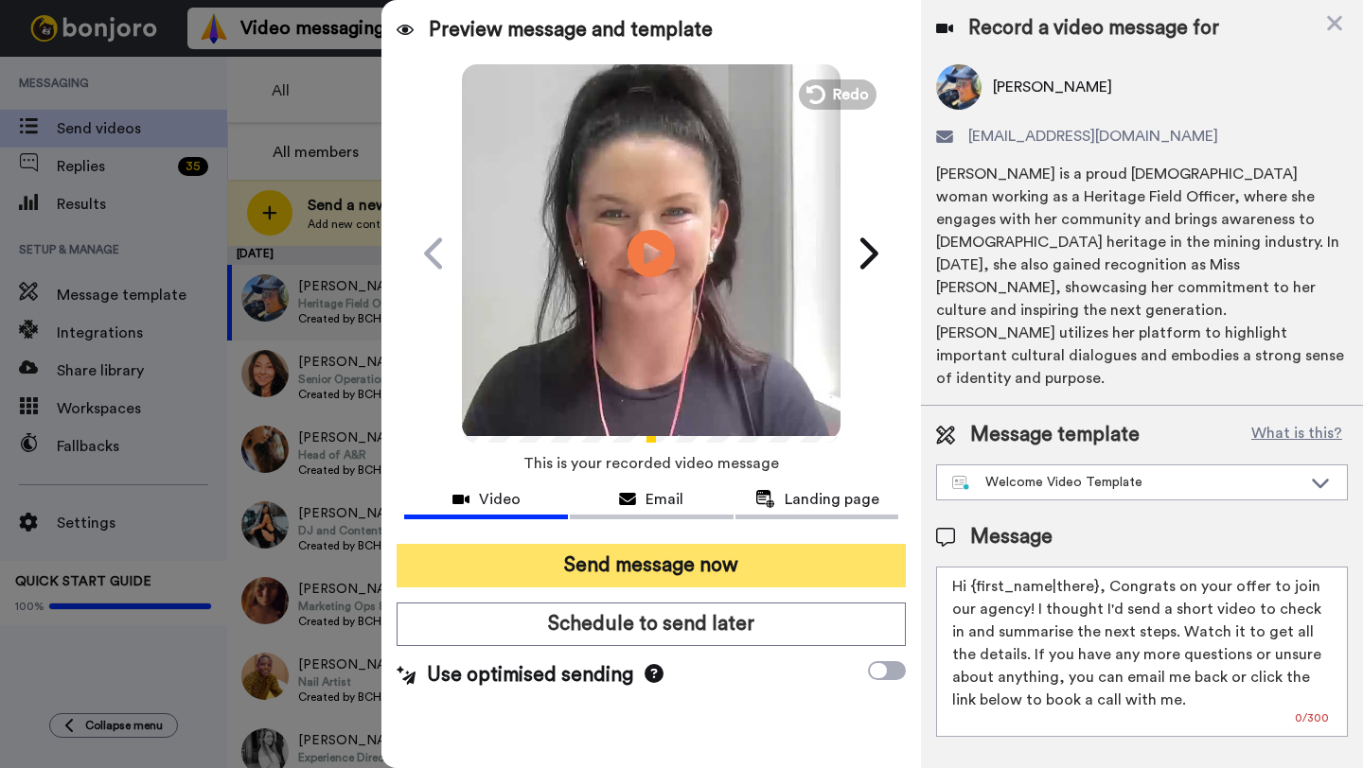
click at [666, 557] on button "Send message now" at bounding box center [650, 566] width 509 height 44
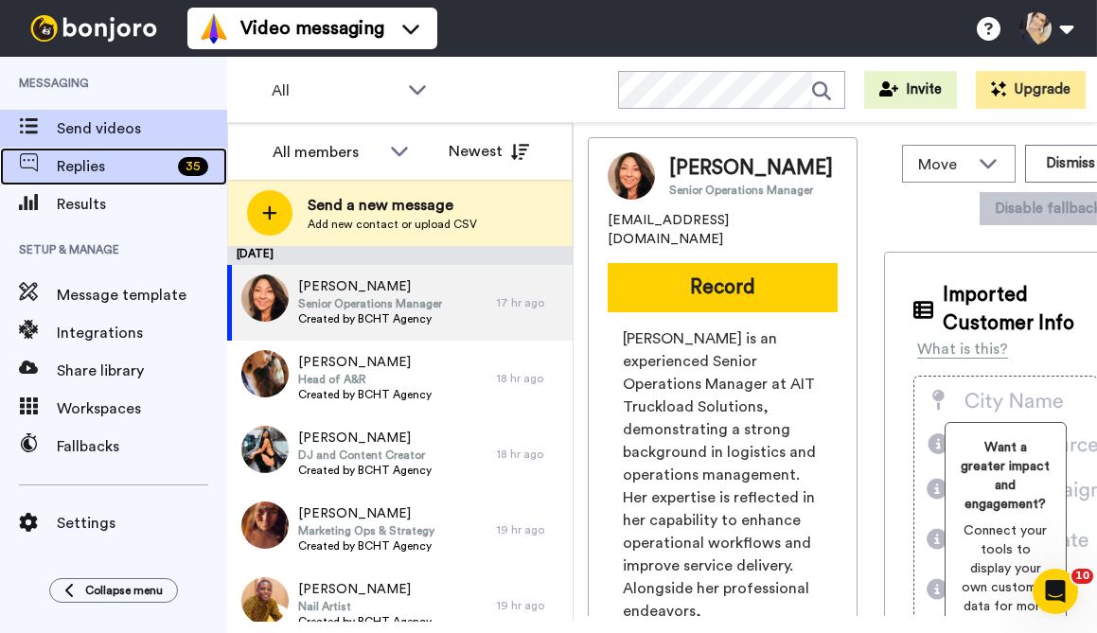
click at [140, 171] on span "Replies" at bounding box center [114, 166] width 114 height 23
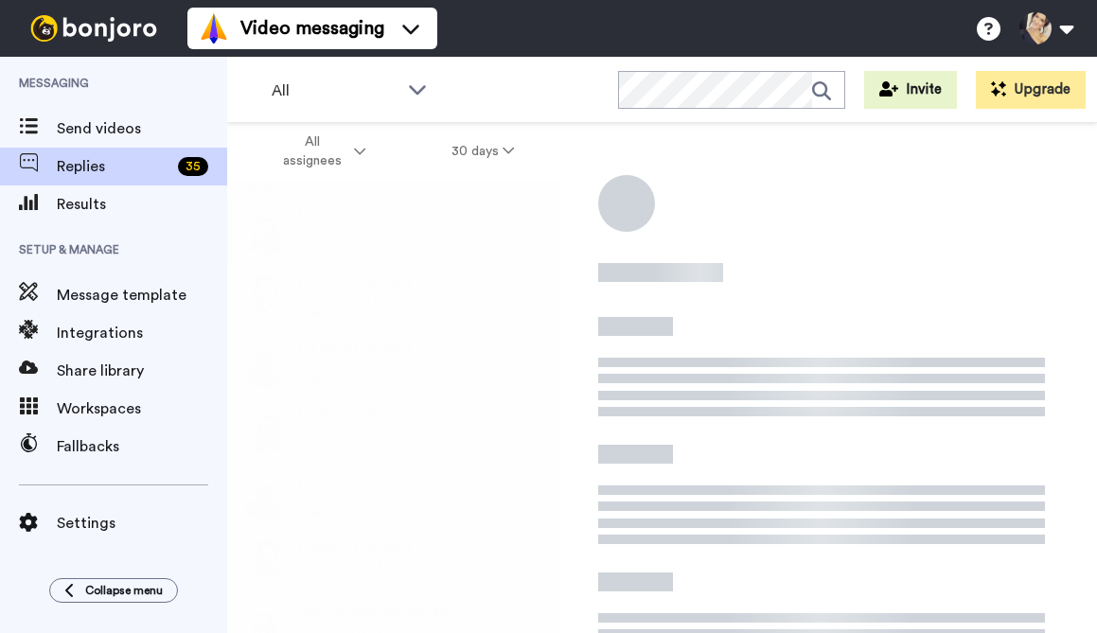
scroll to position [194, 0]
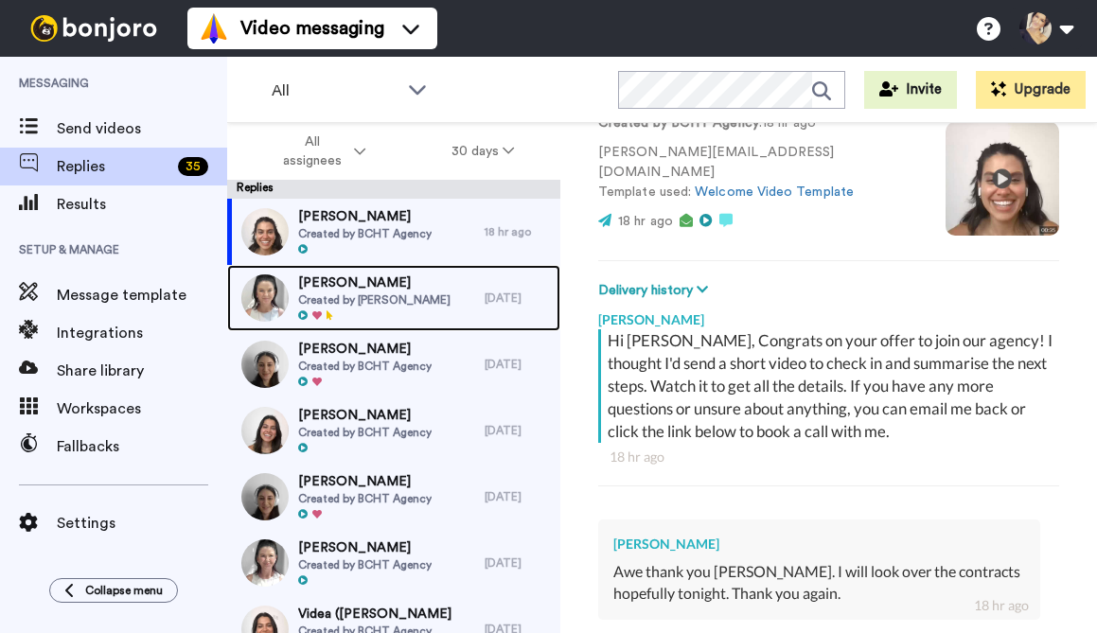
click at [377, 302] on span "Created by [PERSON_NAME]" at bounding box center [374, 299] width 152 height 15
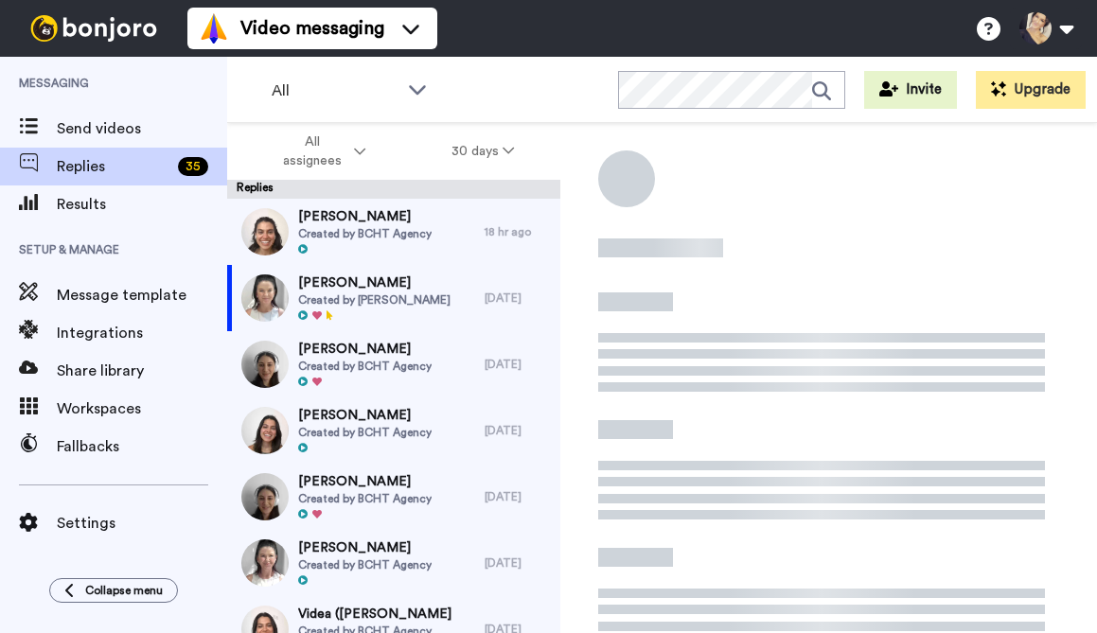
type textarea "x"
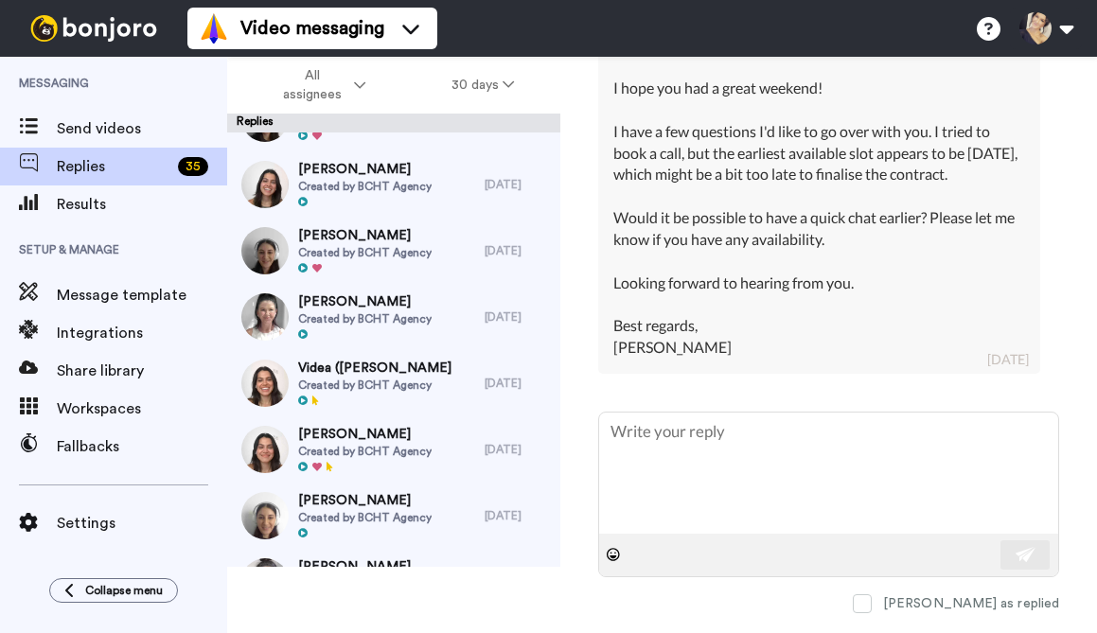
scroll to position [262, 0]
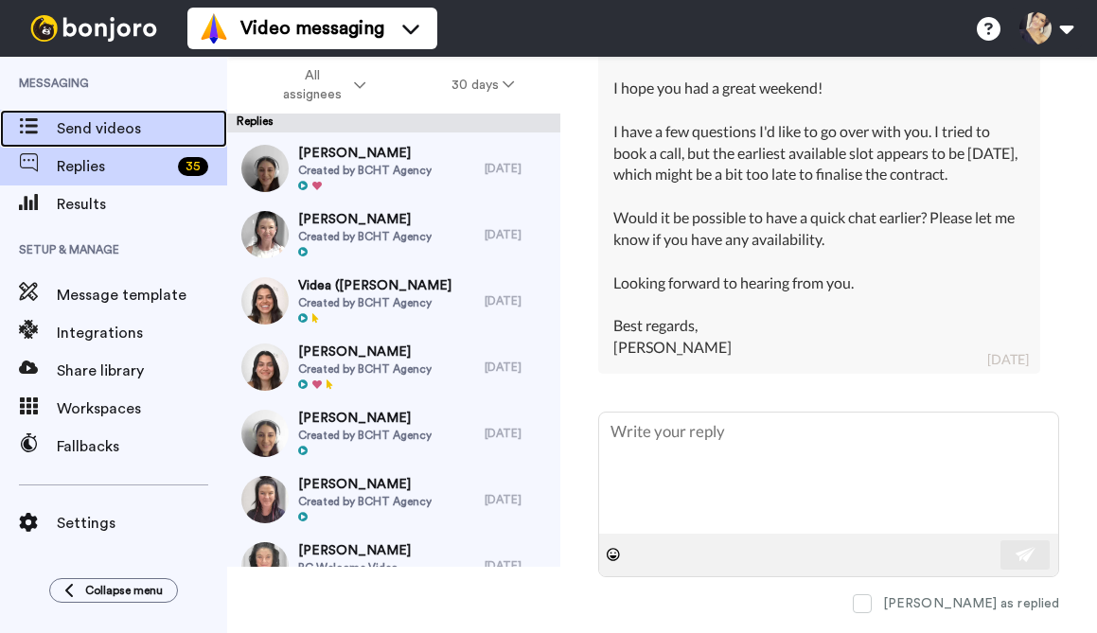
click at [70, 139] on span "Send videos" at bounding box center [142, 128] width 170 height 23
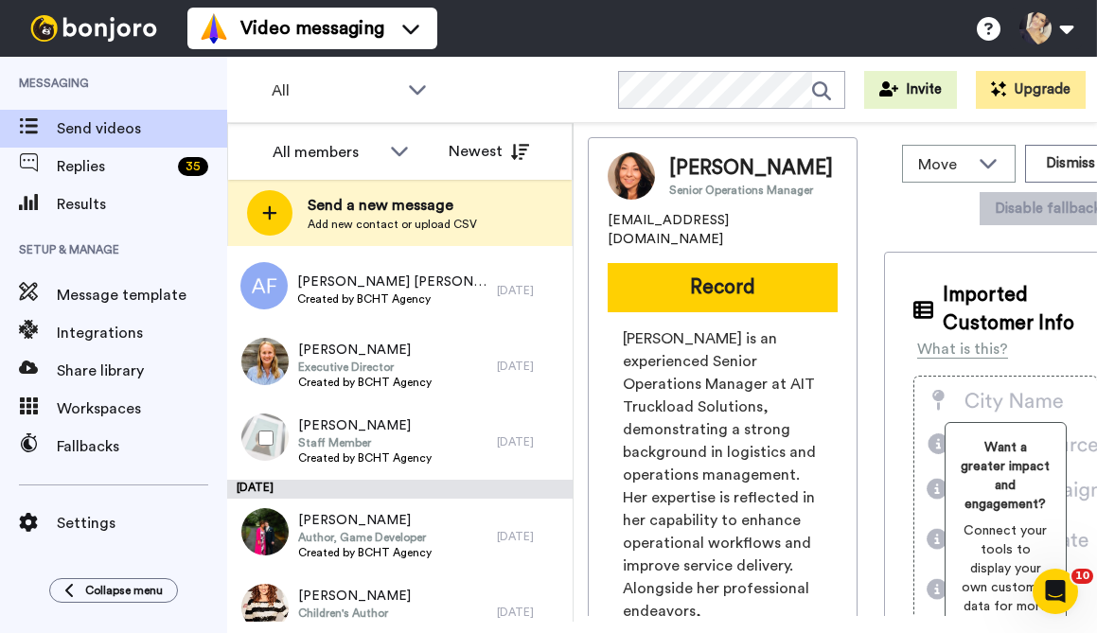
scroll to position [778, 0]
